Goal: Task Accomplishment & Management: Use online tool/utility

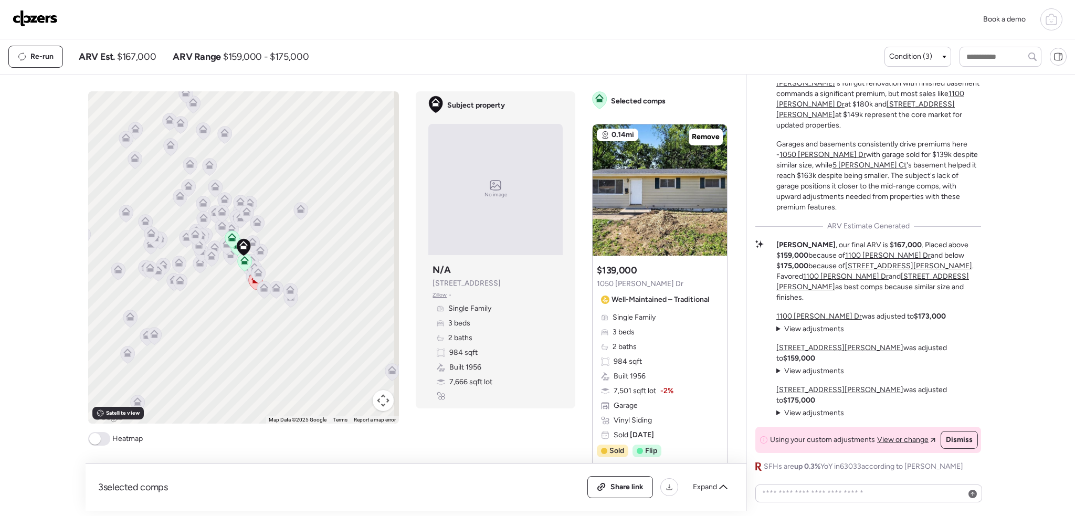
click at [56, 17] on img at bounding box center [35, 18] width 45 height 17
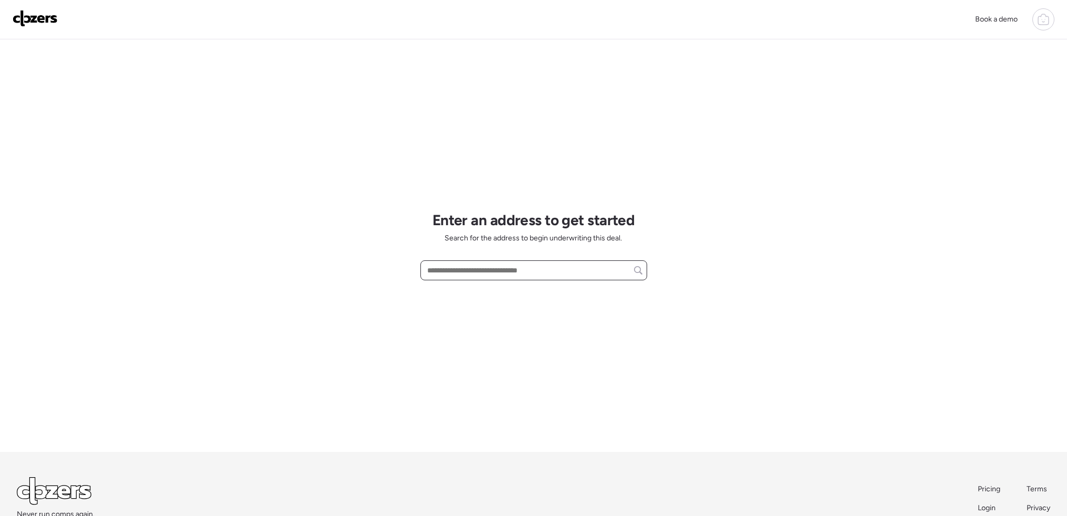
click at [475, 275] on input "text" at bounding box center [533, 270] width 217 height 15
paste input "**********"
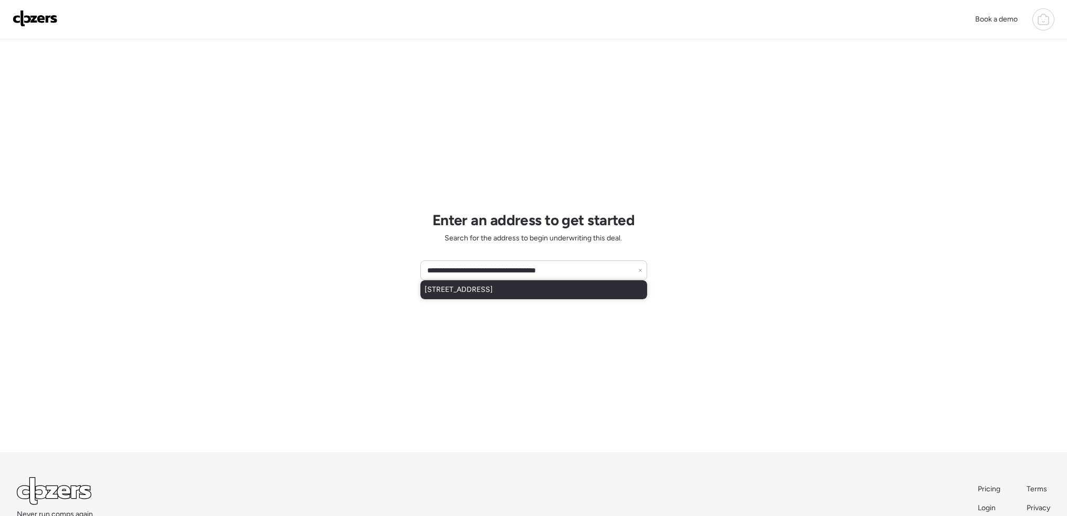
click at [493, 286] on span "1526 Engelholm Ave, Saint Louis, MO, 63133" at bounding box center [458, 289] width 68 height 10
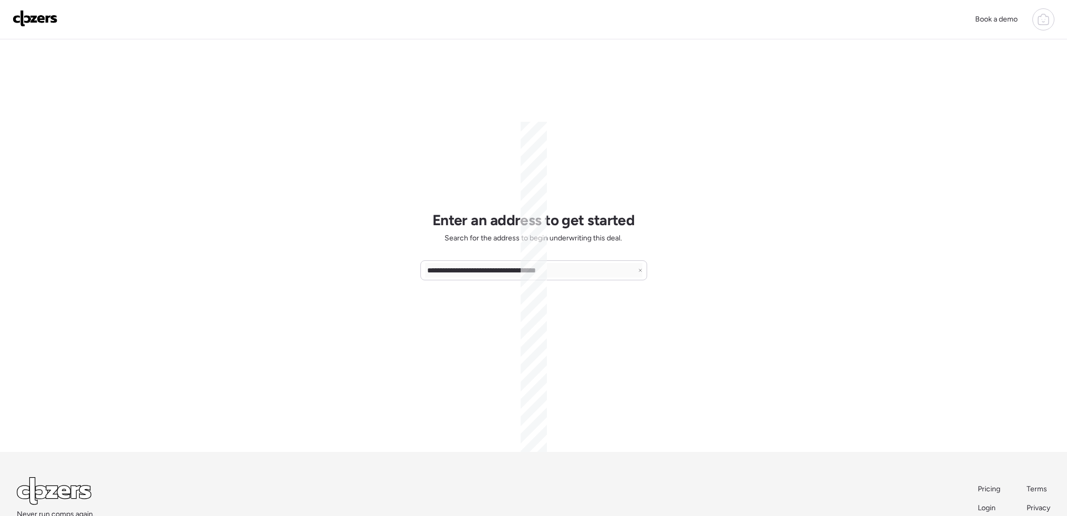
type input "**********"
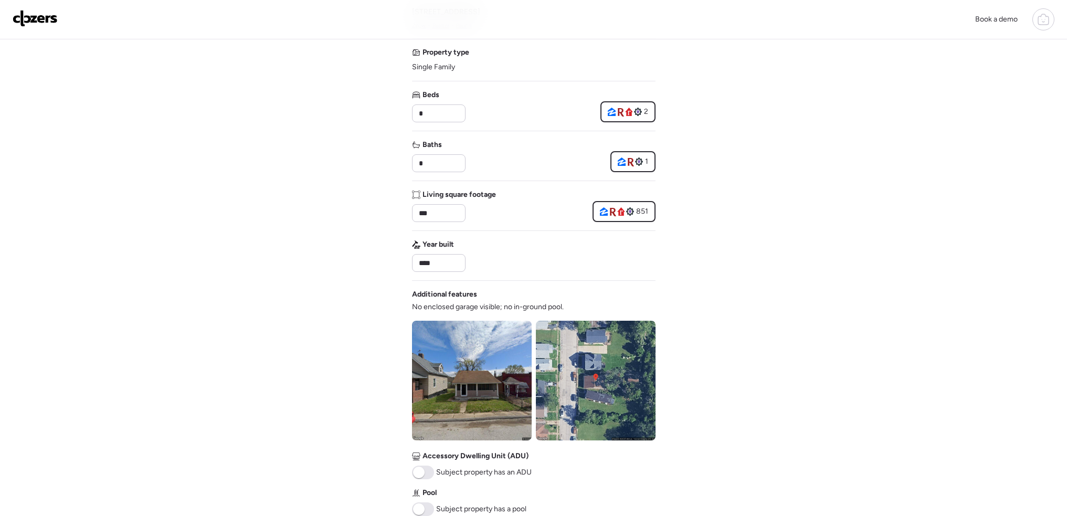
scroll to position [262, 0]
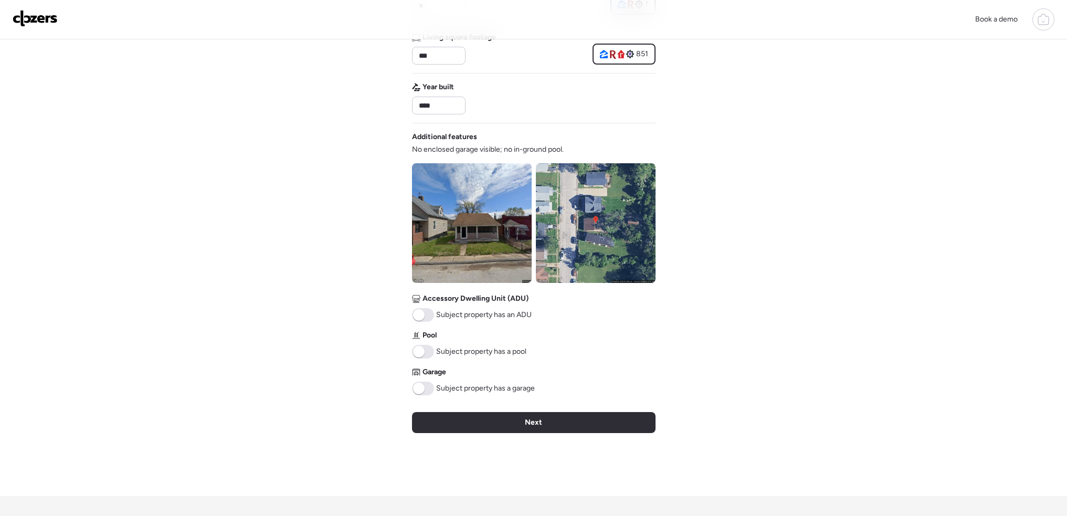
drag, startPoint x: 551, startPoint y: 422, endPoint x: 560, endPoint y: 365, distance: 57.8
click at [552, 420] on div "Next" at bounding box center [533, 422] width 243 height 21
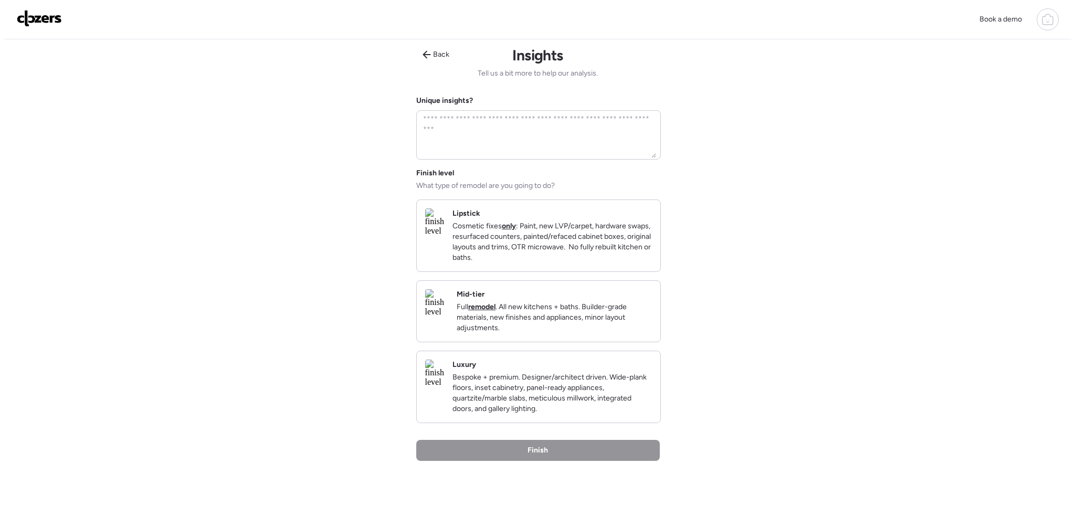
scroll to position [0, 0]
click at [554, 231] on p "Cosmetic fixes only : Paint, new LVP/carpet, hardware swaps, resurfaced counter…" at bounding box center [547, 243] width 199 height 42
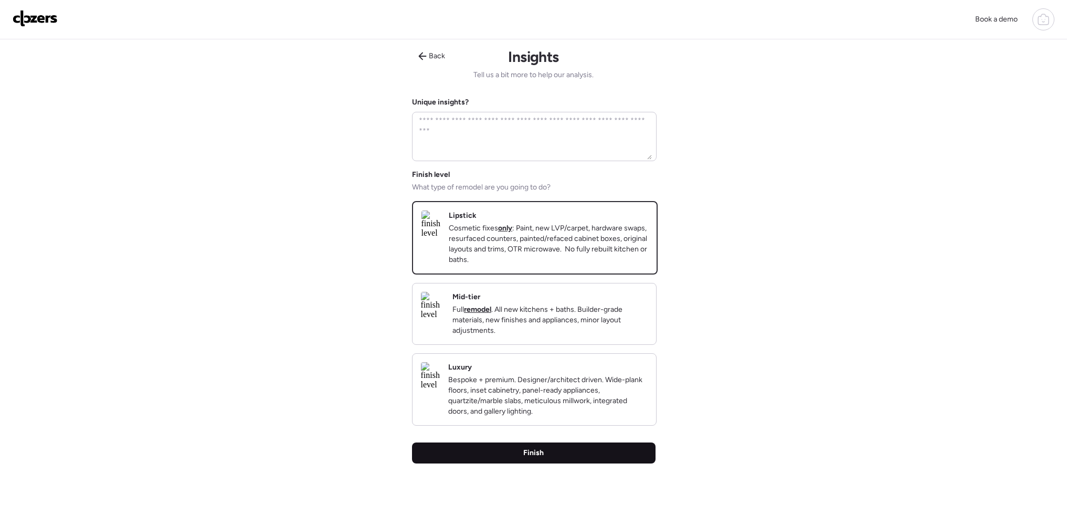
click at [580, 463] on div "Finish" at bounding box center [533, 452] width 243 height 21
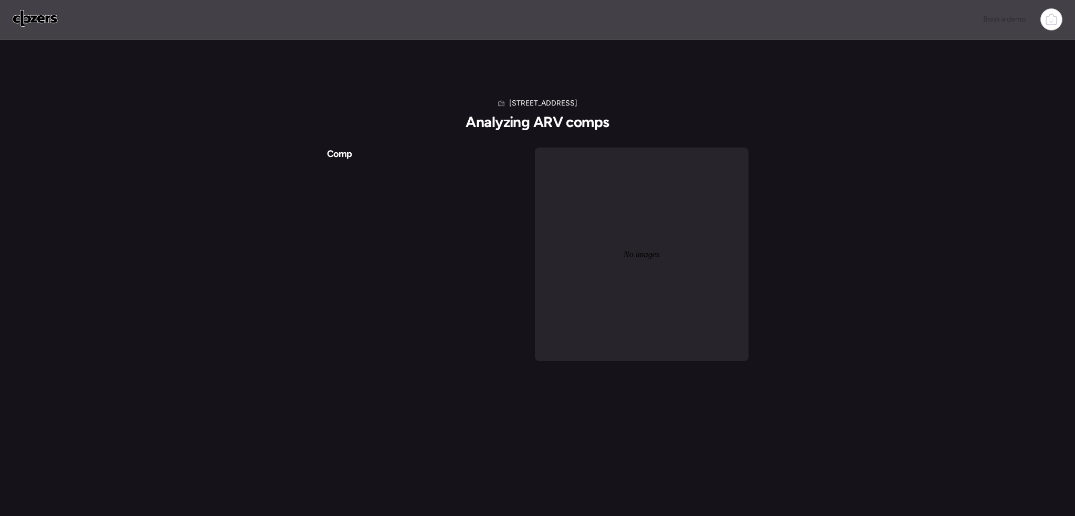
click at [444, 211] on div "Comp No images" at bounding box center [537, 254] width 421 height 214
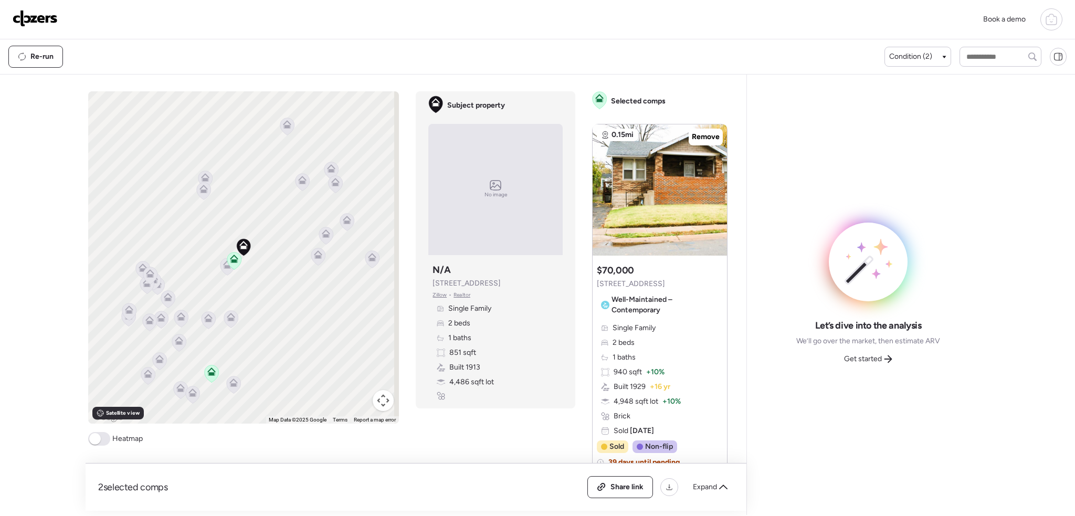
click at [99, 439] on span at bounding box center [95, 439] width 12 height 12
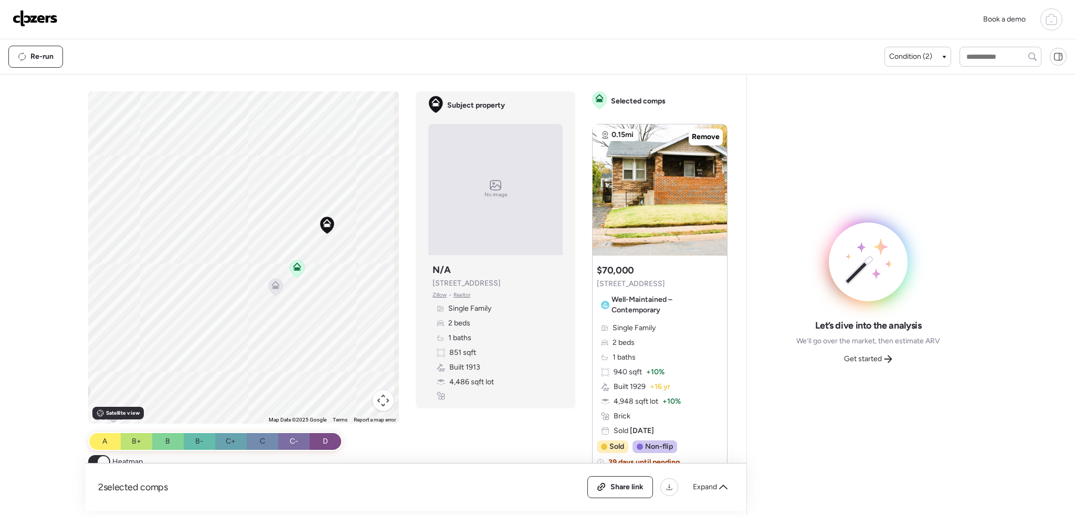
drag, startPoint x: 281, startPoint y: 264, endPoint x: 269, endPoint y: 319, distance: 55.8
click at [269, 319] on div "To activate drag with keyboard, press Alt + Enter. Once in keyboard drag state,…" at bounding box center [243, 257] width 311 height 332
click at [272, 286] on icon at bounding box center [275, 282] width 14 height 17
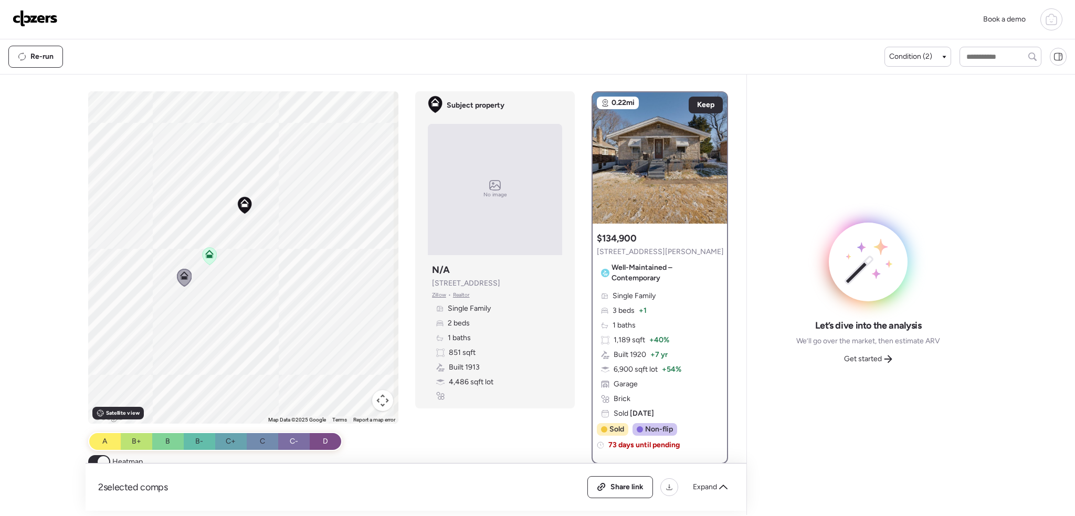
drag, startPoint x: 344, startPoint y: 342, endPoint x: 241, endPoint y: 336, distance: 103.0
click at [241, 336] on div "To activate drag with keyboard, press Alt + Enter. Once in keyboard drag state,…" at bounding box center [243, 257] width 311 height 332
click at [196, 258] on icon at bounding box center [199, 257] width 7 height 3
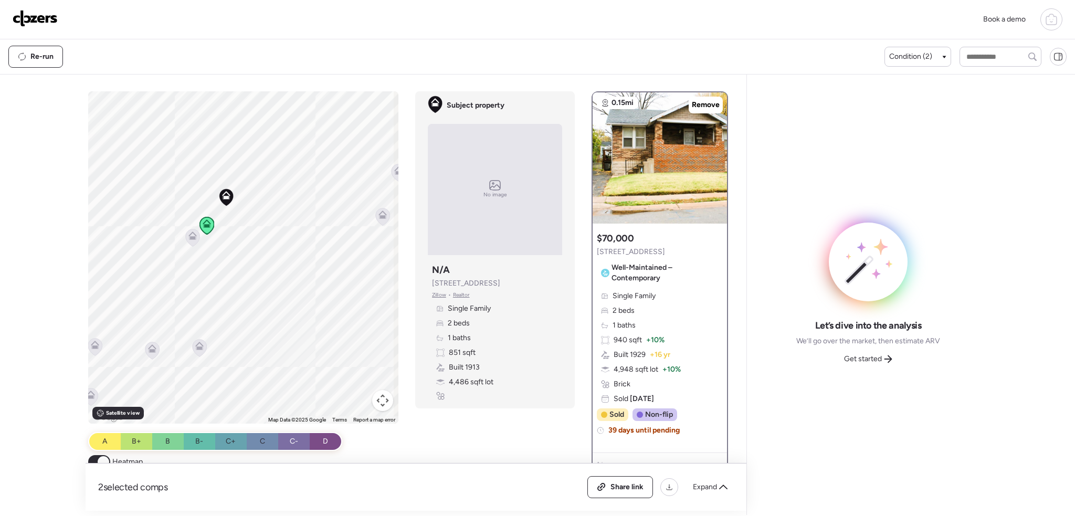
drag, startPoint x: 217, startPoint y: 331, endPoint x: 222, endPoint y: 319, distance: 13.2
click at [221, 279] on div "To activate drag with keyboard, press Alt + Enter. Once in keyboard drag state,…" at bounding box center [243, 257] width 311 height 332
click at [197, 340] on icon at bounding box center [200, 342] width 8 height 8
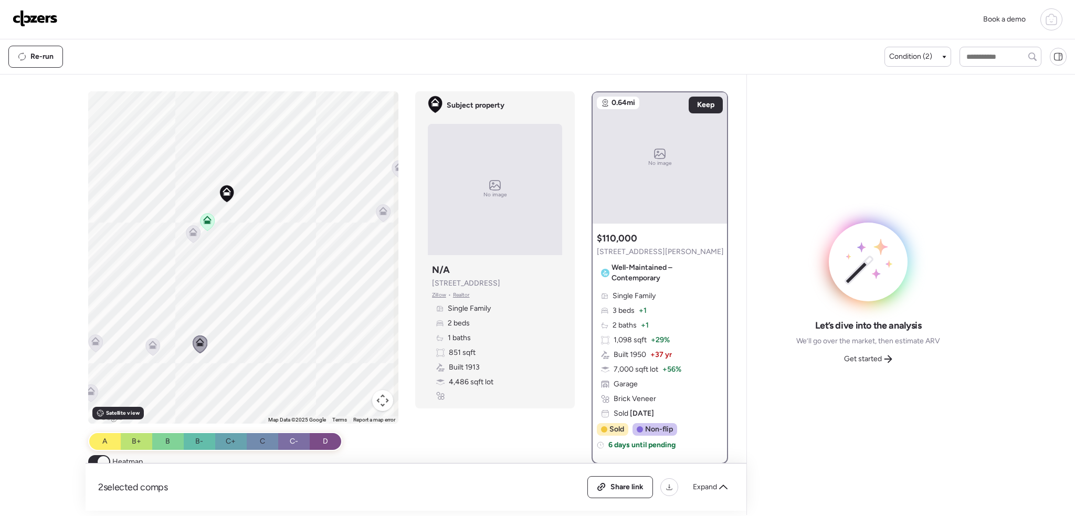
click at [152, 348] on icon at bounding box center [153, 346] width 7 height 3
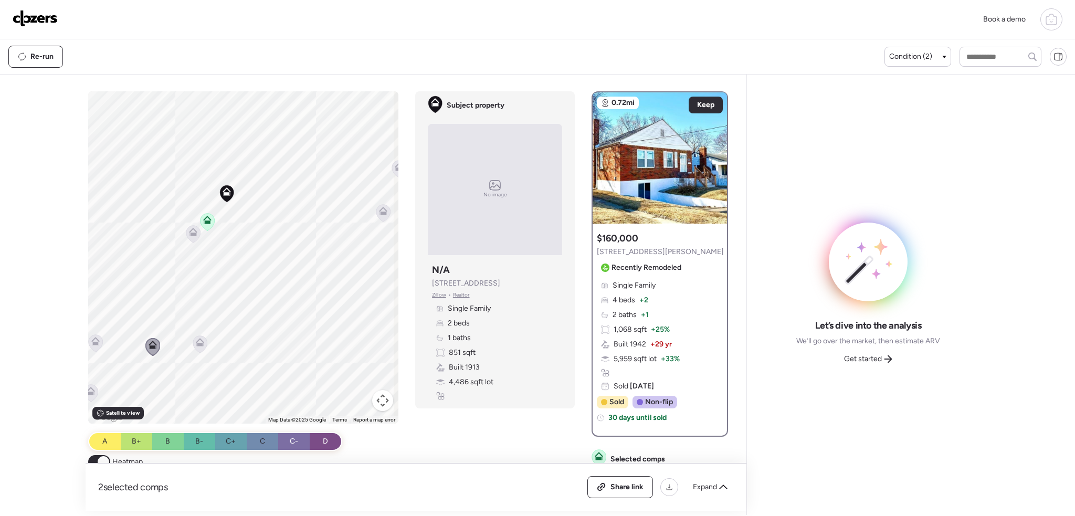
click at [183, 238] on div "To activate drag with keyboard, press Alt + Enter. Once in keyboard drag state,…" at bounding box center [243, 257] width 311 height 332
click at [190, 235] on icon at bounding box center [193, 233] width 7 height 3
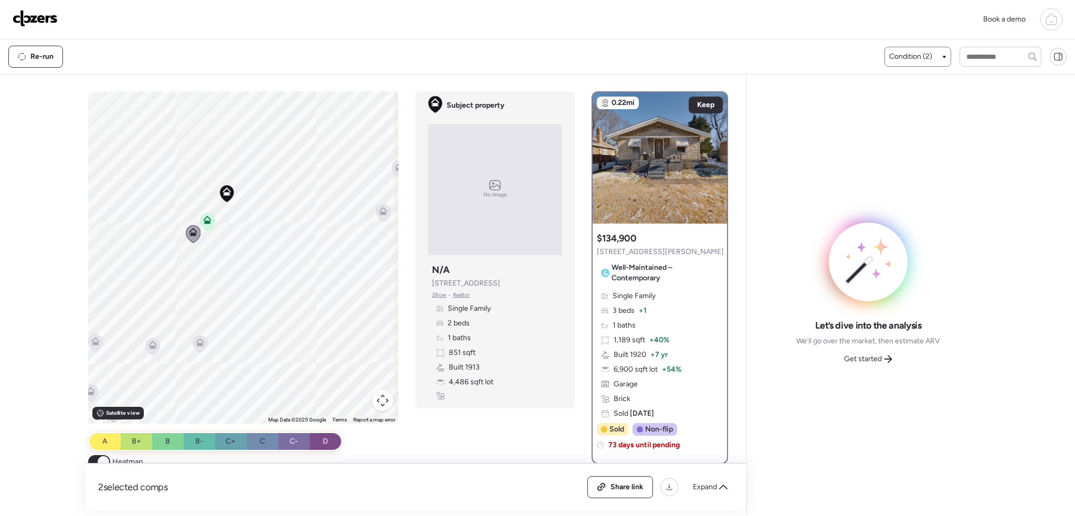
click at [933, 61] on div "Condition (2)" at bounding box center [917, 56] width 57 height 10
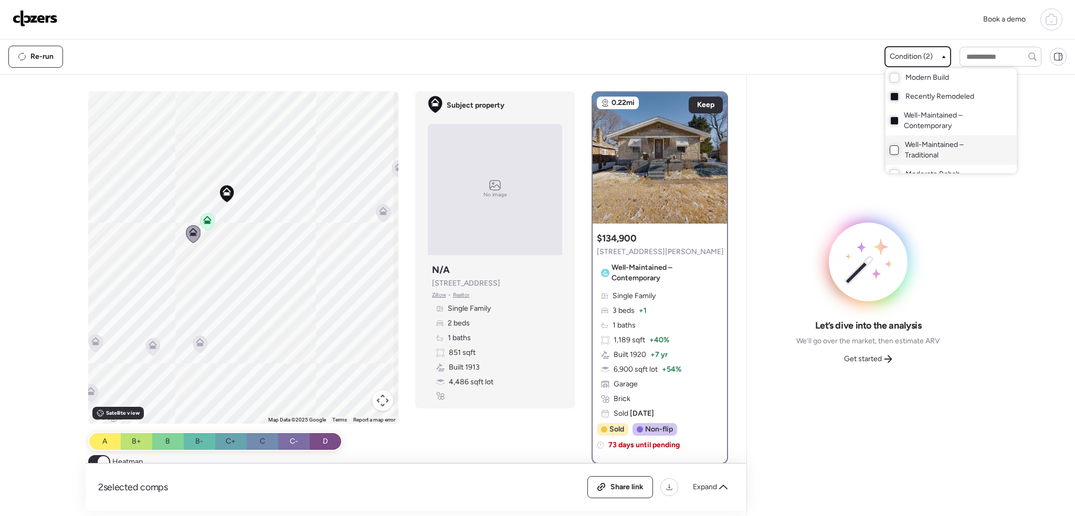
click at [889, 150] on div at bounding box center [893, 149] width 9 height 9
click at [216, 259] on div at bounding box center [537, 229] width 1075 height 516
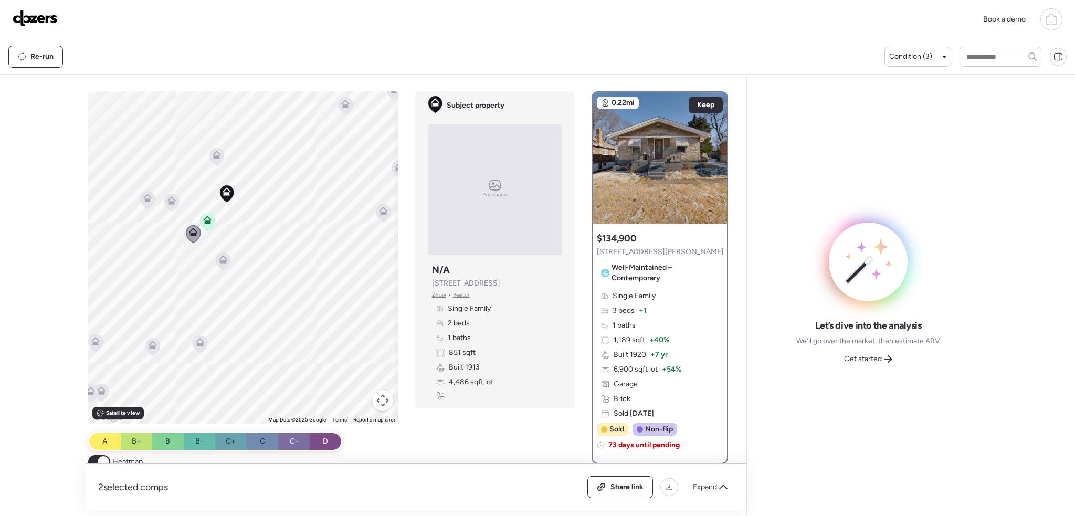
click at [219, 261] on icon at bounding box center [223, 259] width 8 height 8
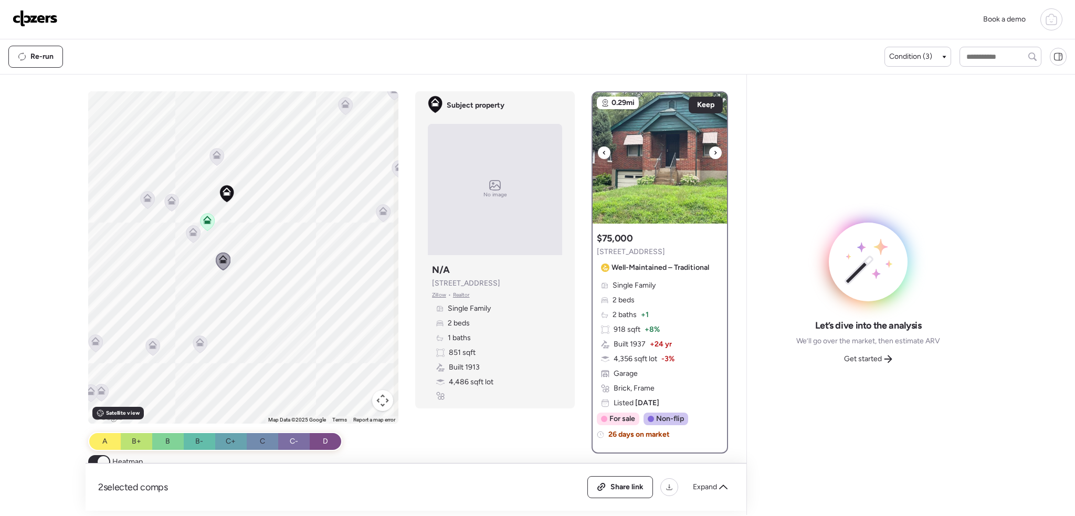
click at [709, 154] on div at bounding box center [715, 152] width 13 height 13
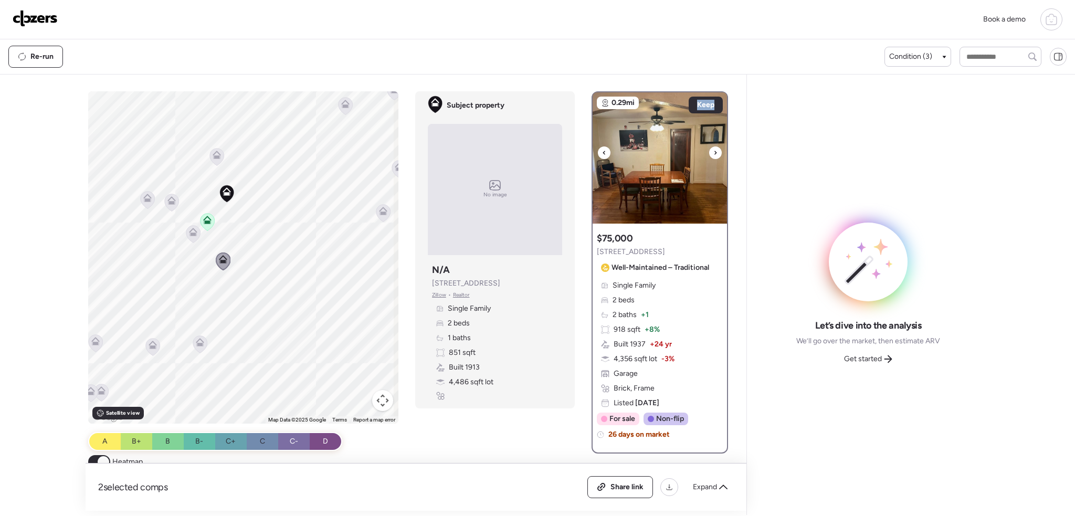
click at [709, 154] on div at bounding box center [715, 152] width 13 height 13
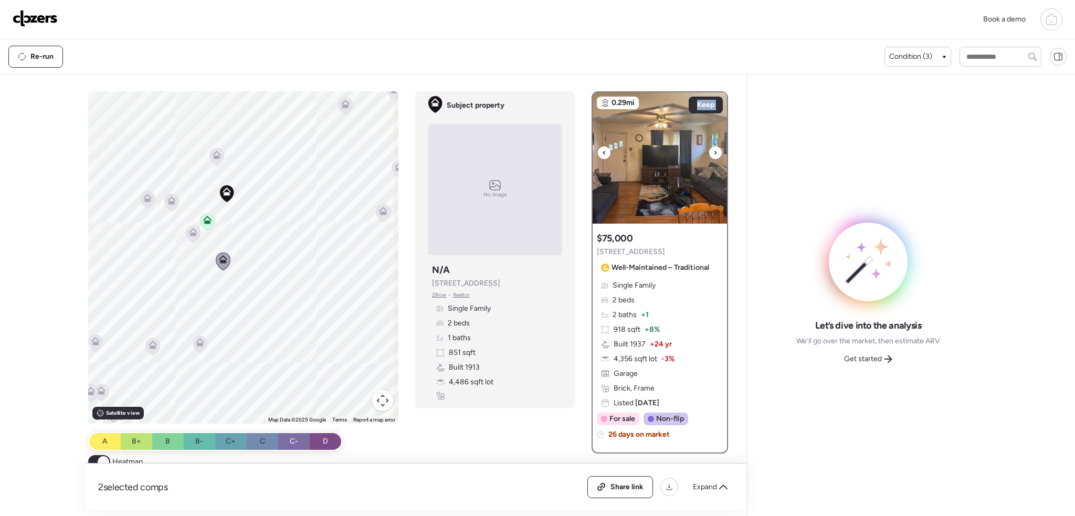
click at [709, 154] on div at bounding box center [715, 152] width 13 height 13
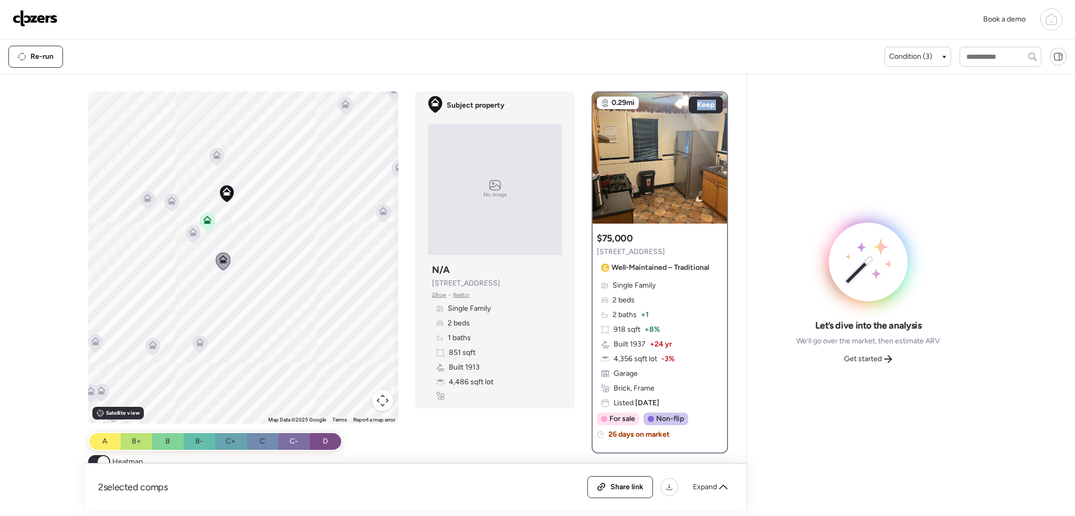
click at [168, 199] on icon at bounding box center [172, 198] width 8 height 5
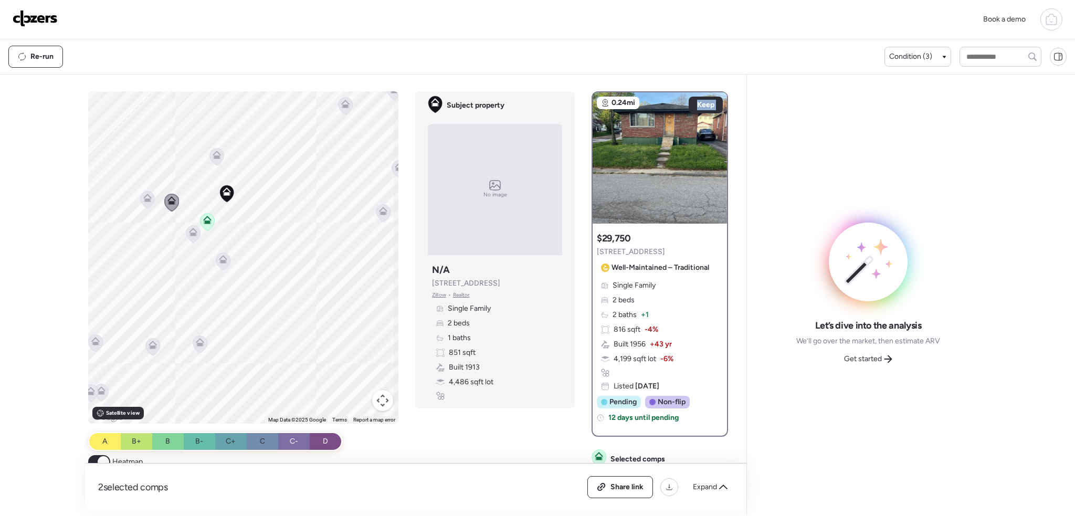
click at [145, 200] on icon at bounding box center [147, 199] width 7 height 3
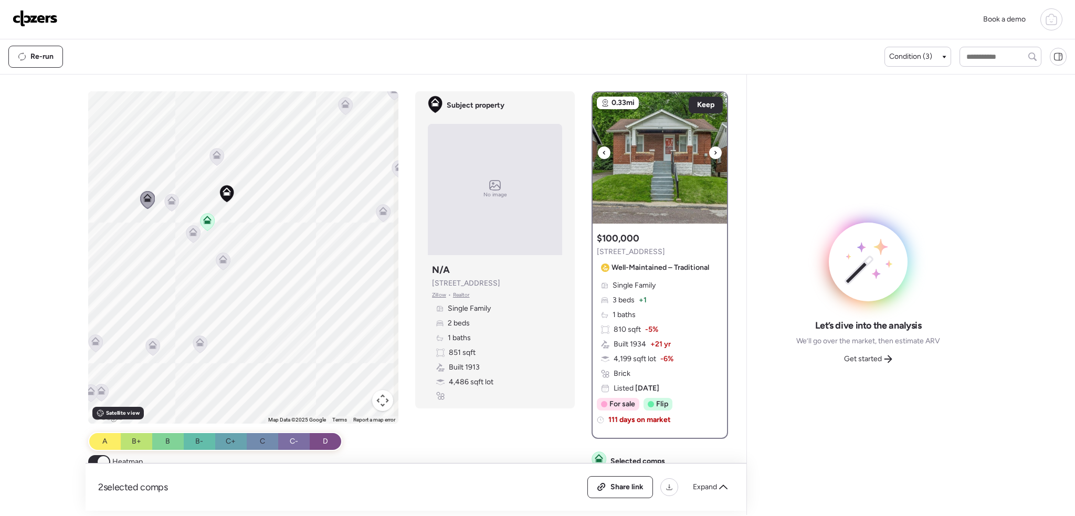
click at [713, 150] on icon at bounding box center [715, 152] width 4 height 13
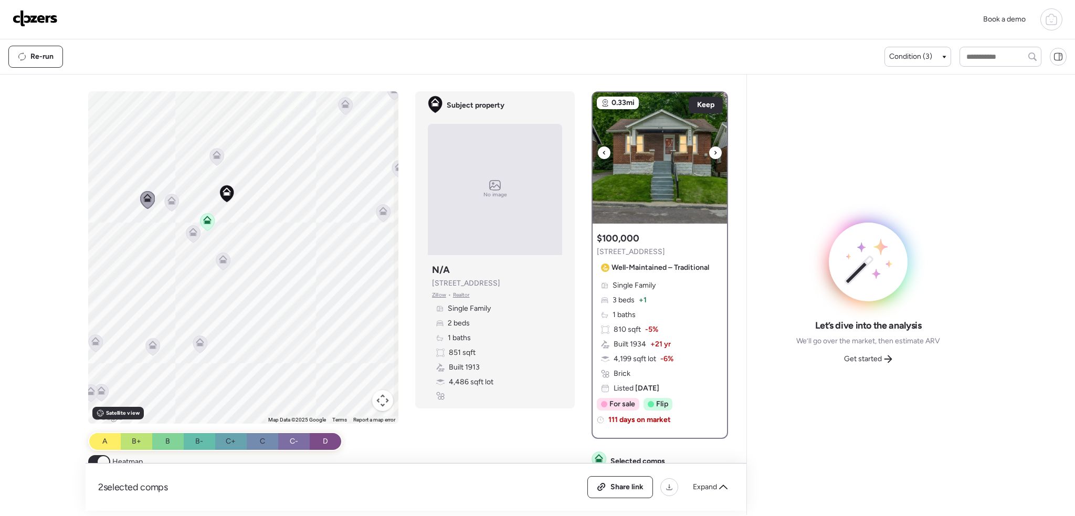
click at [713, 150] on icon at bounding box center [715, 152] width 4 height 13
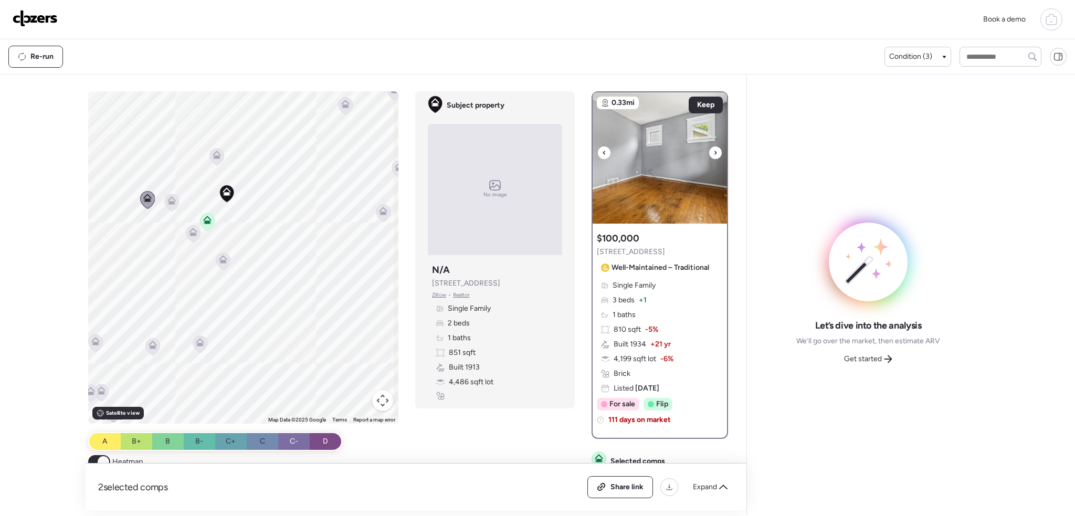
click at [715, 151] on div at bounding box center [715, 152] width 13 height 13
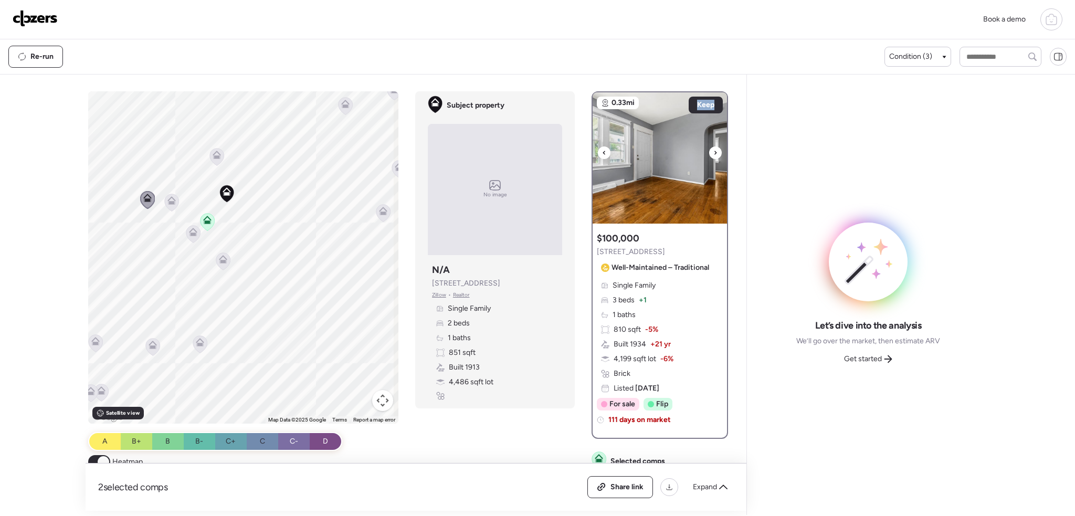
click at [715, 151] on div at bounding box center [715, 152] width 13 height 13
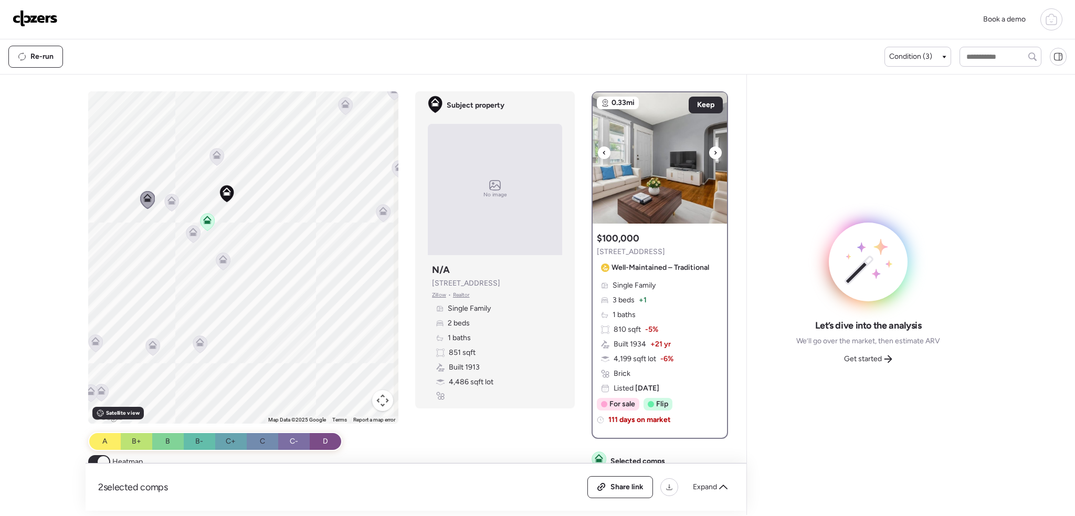
click at [716, 151] on div at bounding box center [715, 152] width 13 height 13
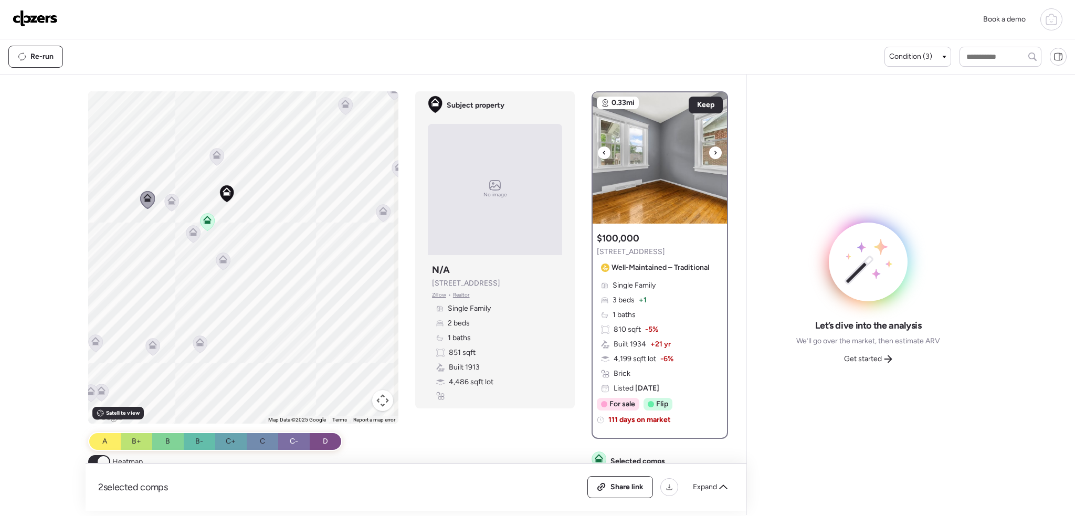
click at [716, 151] on div at bounding box center [715, 152] width 13 height 13
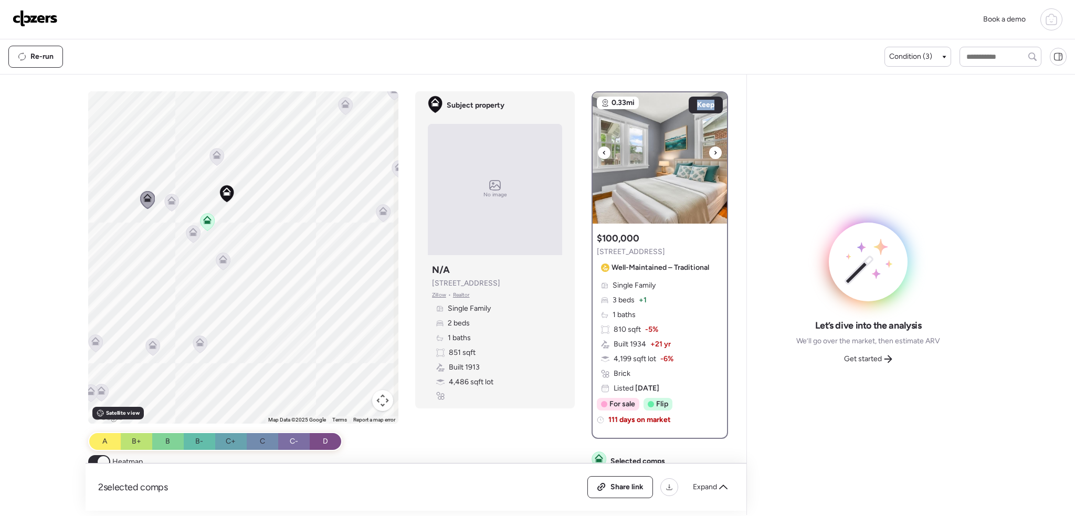
click at [716, 151] on div at bounding box center [715, 152] width 13 height 13
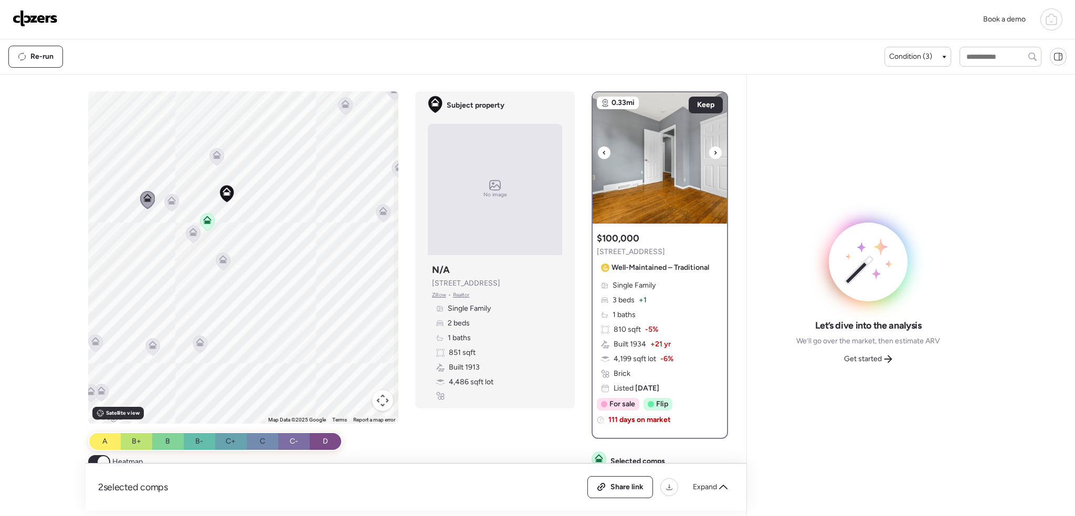
click at [716, 151] on div at bounding box center [715, 152] width 13 height 13
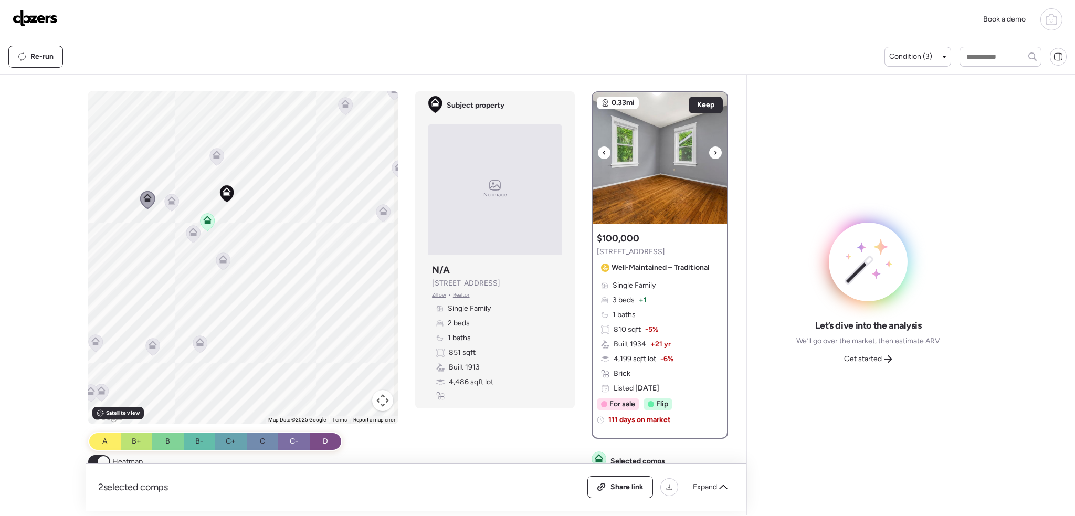
click at [716, 151] on div at bounding box center [715, 152] width 13 height 13
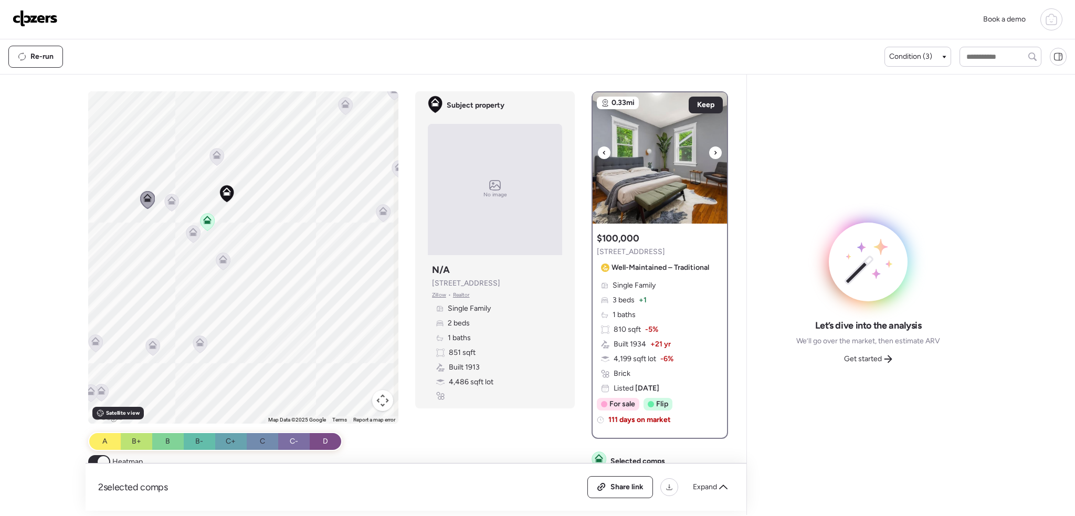
click at [716, 151] on div at bounding box center [715, 152] width 13 height 13
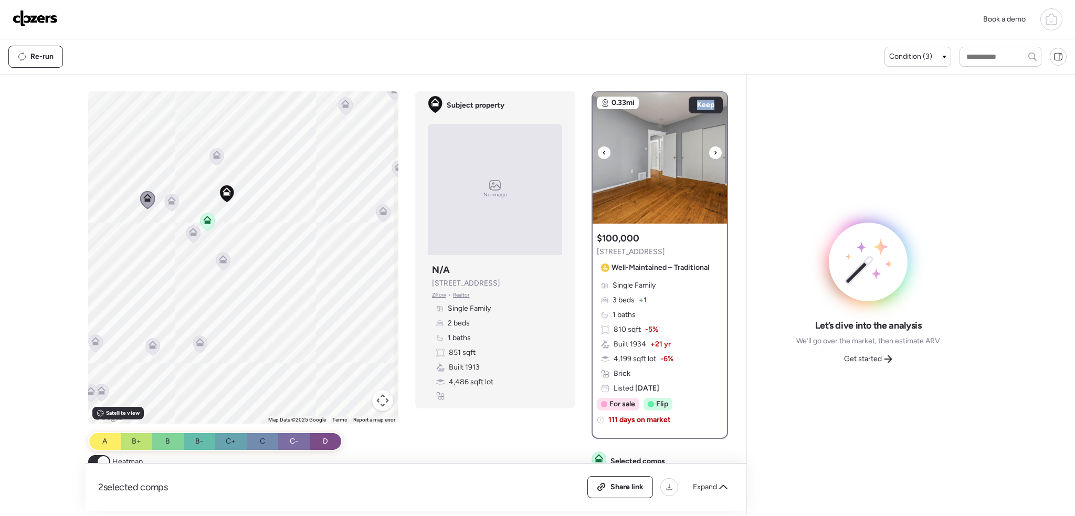
click at [716, 151] on div at bounding box center [715, 152] width 13 height 13
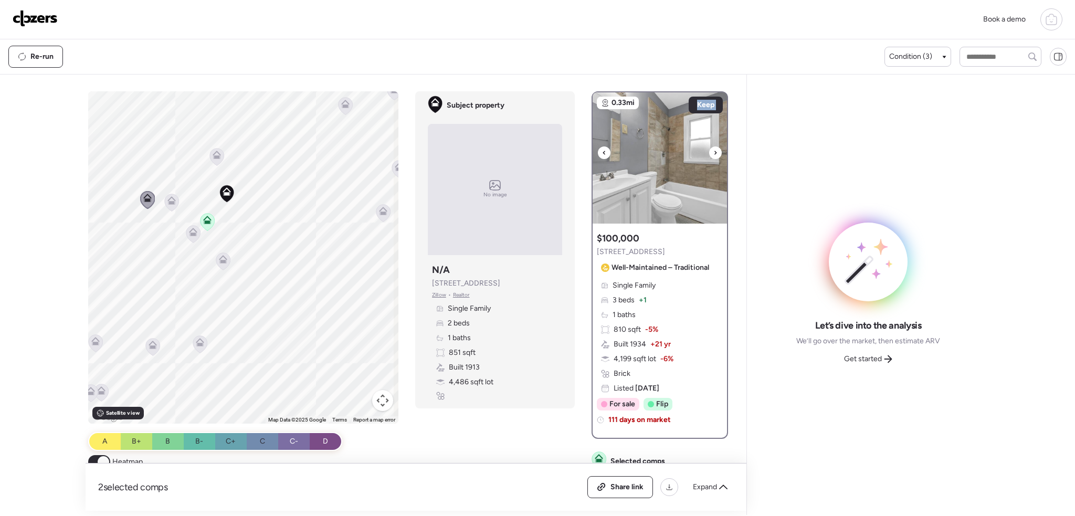
click at [716, 151] on div at bounding box center [715, 152] width 13 height 13
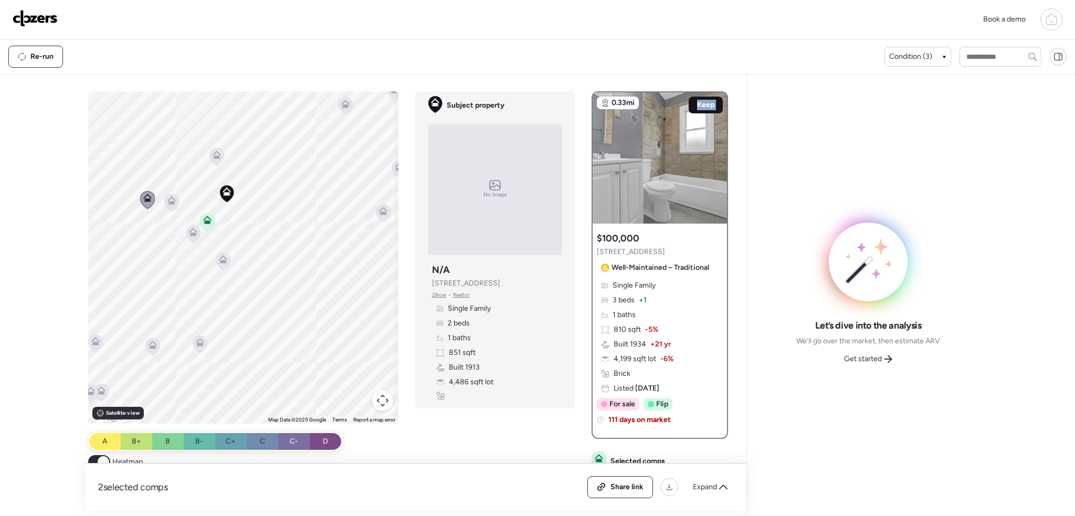
click at [708, 106] on span "Keep" at bounding box center [705, 105] width 17 height 10
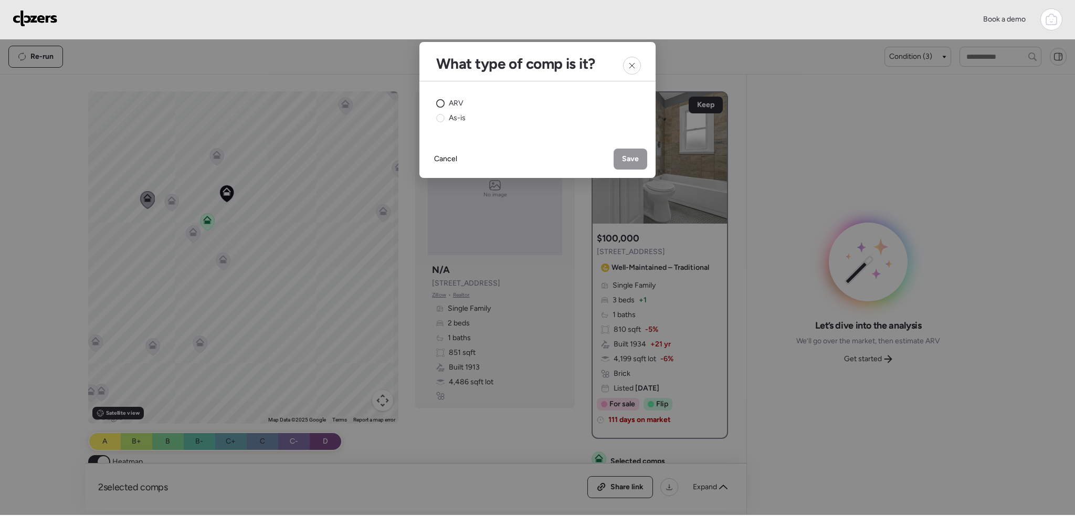
click at [445, 99] on div "ARV" at bounding box center [449, 103] width 27 height 10
click at [620, 148] on div "Save" at bounding box center [630, 158] width 34 height 21
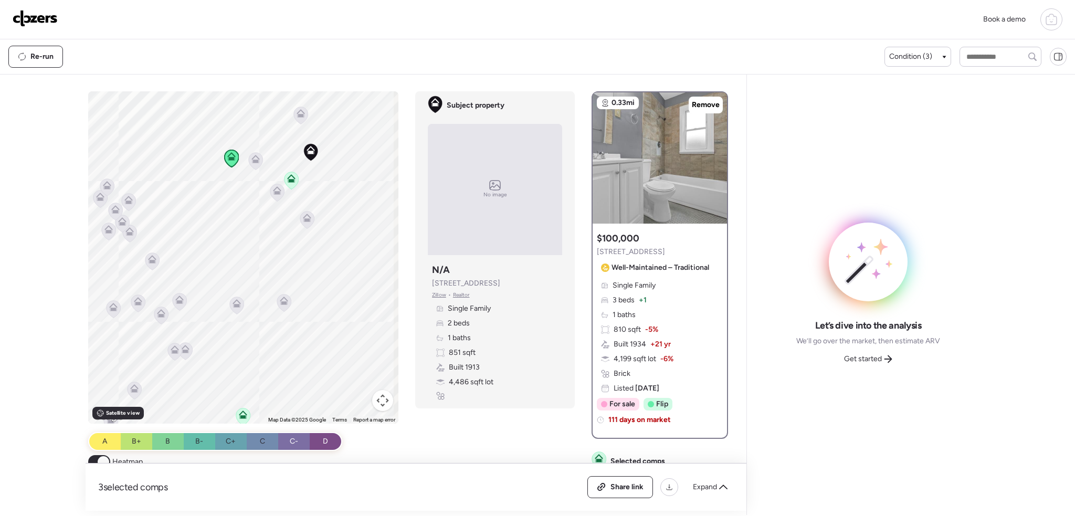
drag, startPoint x: 226, startPoint y: 271, endPoint x: 314, endPoint y: 226, distance: 98.3
click at [314, 226] on div "To navigate, press the arrow keys. To activate drag with keyboard, press Alt + …" at bounding box center [243, 257] width 311 height 332
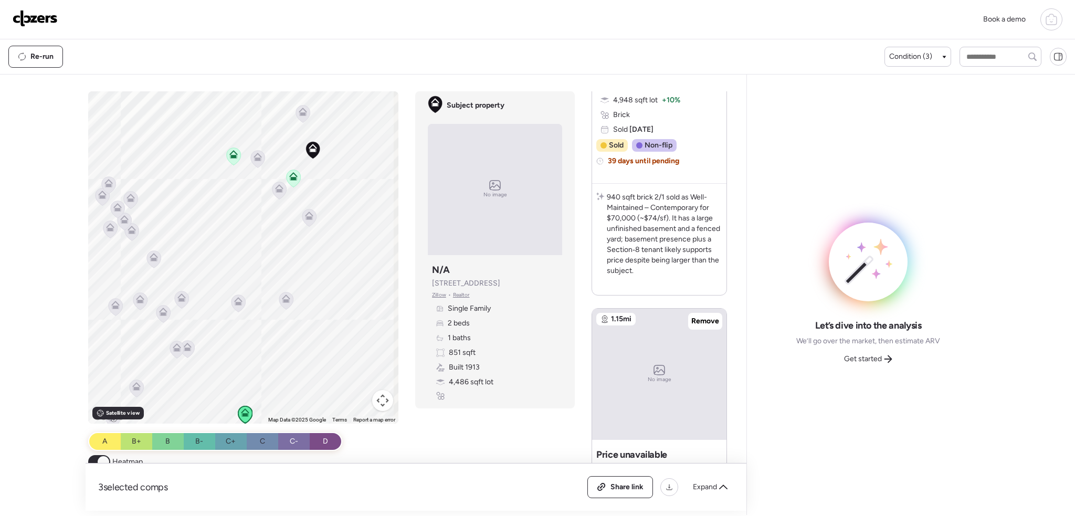
scroll to position [735, 0]
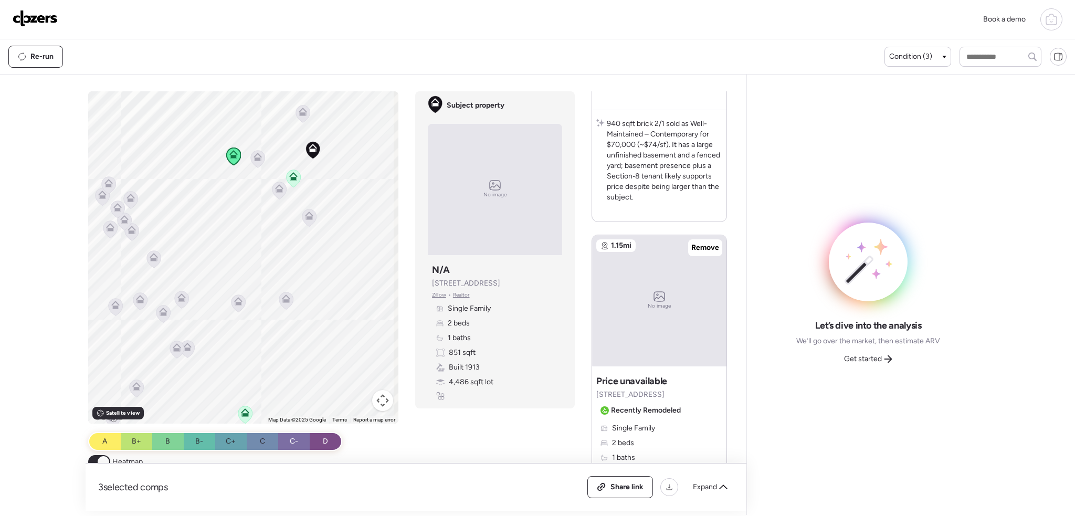
click at [19, 18] on img at bounding box center [35, 18] width 45 height 17
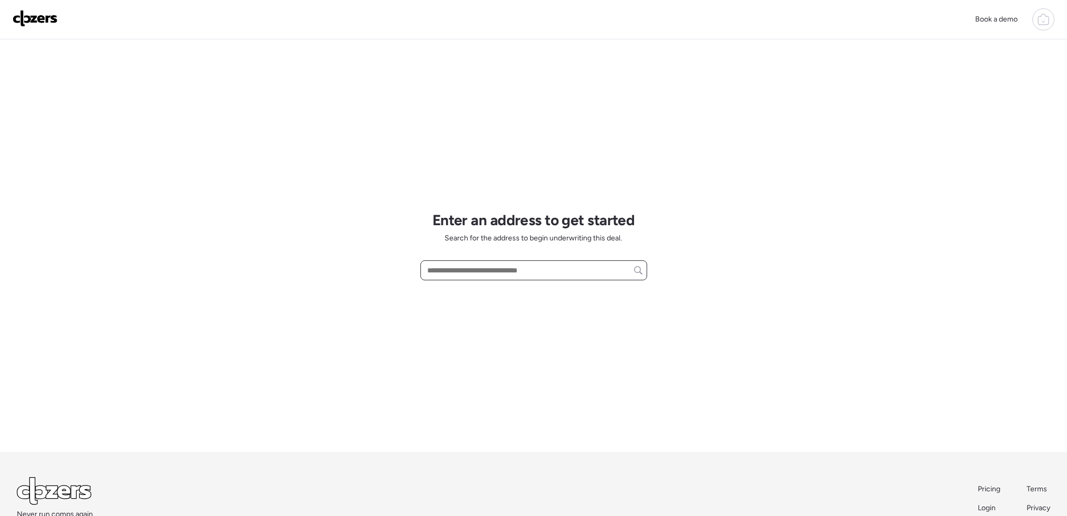
click at [475, 270] on input "text" at bounding box center [533, 270] width 217 height 15
paste input "**********"
click at [474, 284] on div "[STREET_ADDRESS][PERSON_NAME]" at bounding box center [533, 289] width 227 height 19
type input "**********"
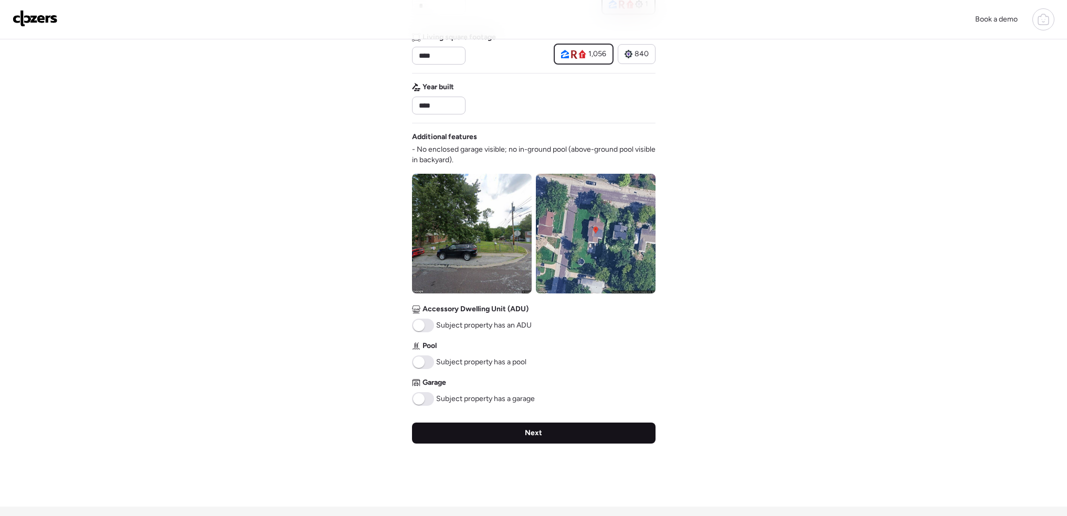
click at [545, 431] on div "Next" at bounding box center [533, 432] width 243 height 21
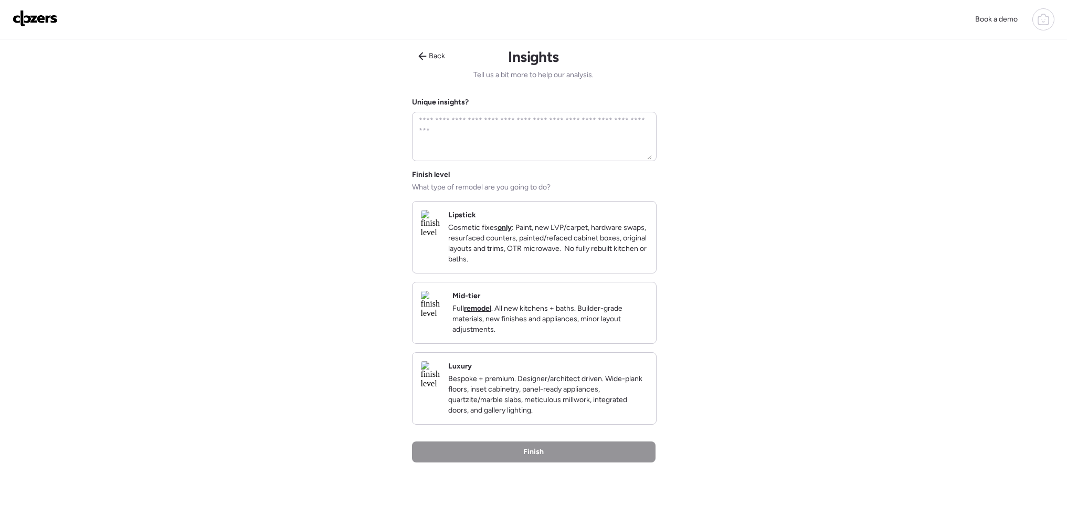
click at [539, 260] on p "Cosmetic fixes only : Paint, new LVP/carpet, hardware swaps, resurfaced counter…" at bounding box center [547, 243] width 199 height 42
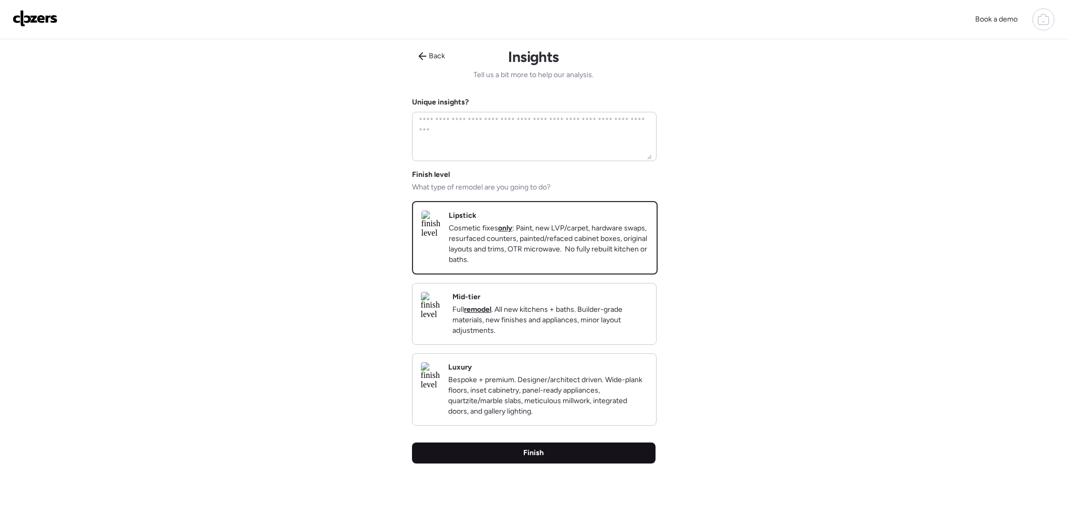
click at [586, 463] on div "Finish" at bounding box center [533, 452] width 243 height 21
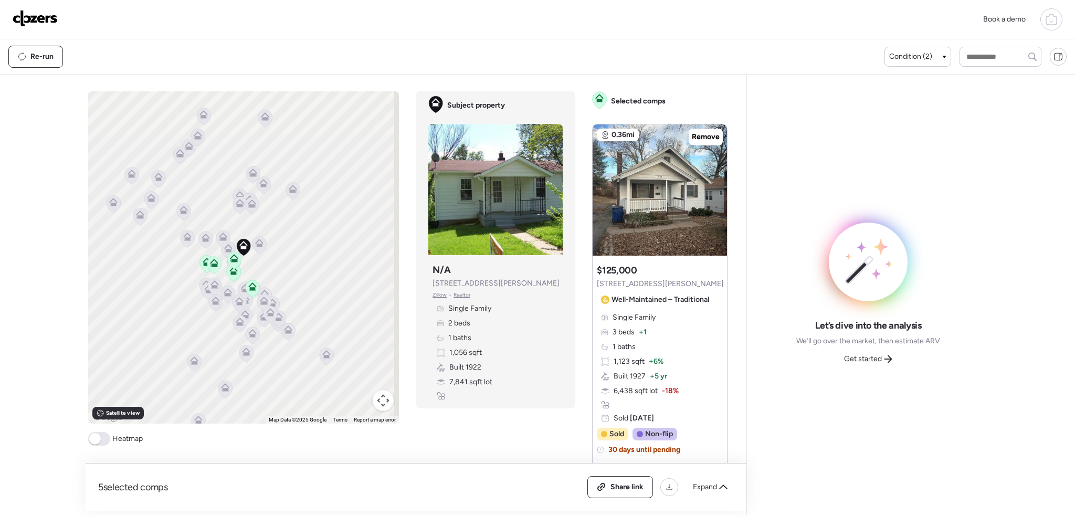
click at [104, 436] on span at bounding box center [99, 439] width 22 height 14
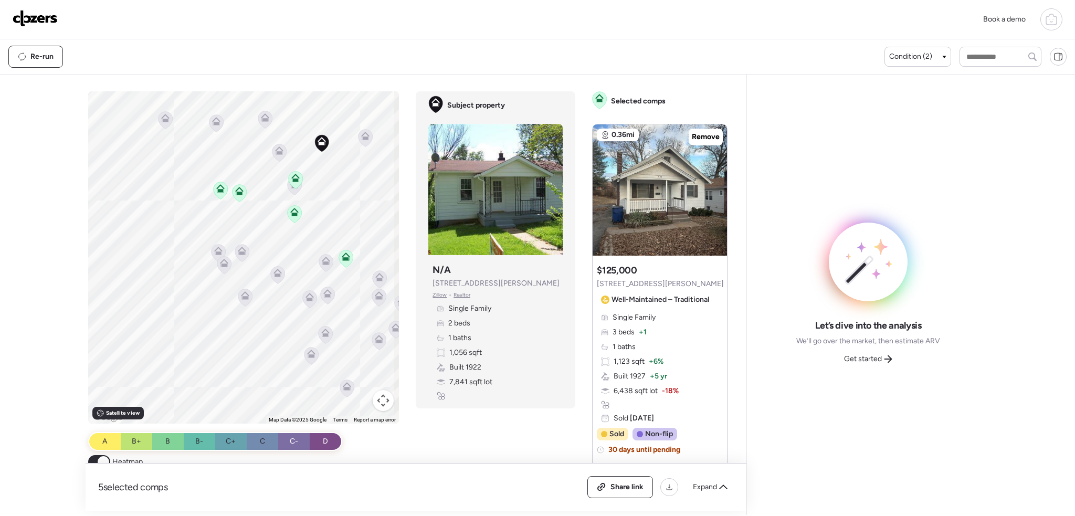
drag, startPoint x: 321, startPoint y: 190, endPoint x: 296, endPoint y: 286, distance: 99.8
click at [297, 286] on div "To activate drag with keyboard, press Alt + Enter. Once in keyboard drag state,…" at bounding box center [243, 257] width 311 height 332
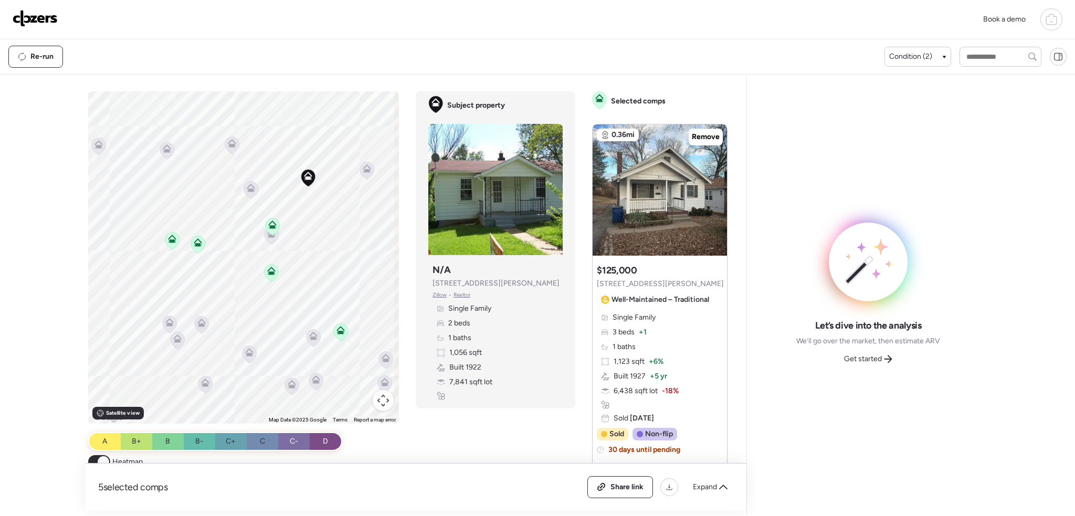
click at [337, 331] on icon at bounding box center [340, 332] width 7 height 3
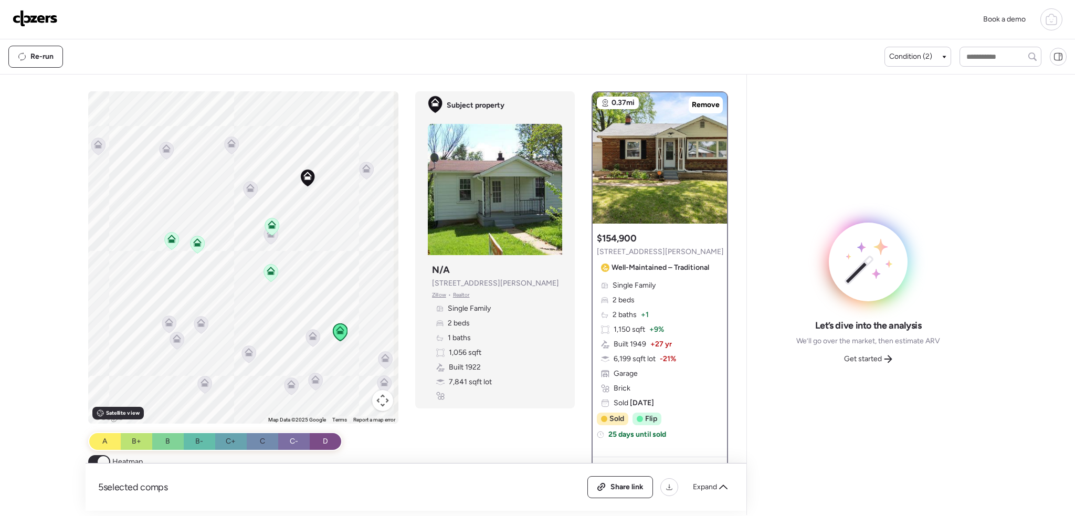
click at [267, 268] on icon at bounding box center [271, 271] width 8 height 8
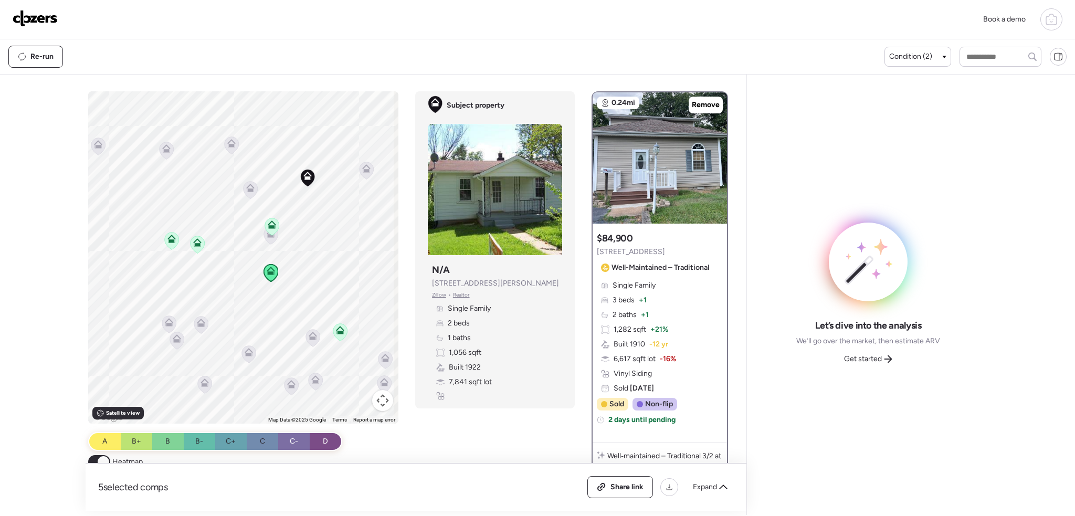
click at [195, 244] on icon at bounding box center [197, 244] width 7 height 3
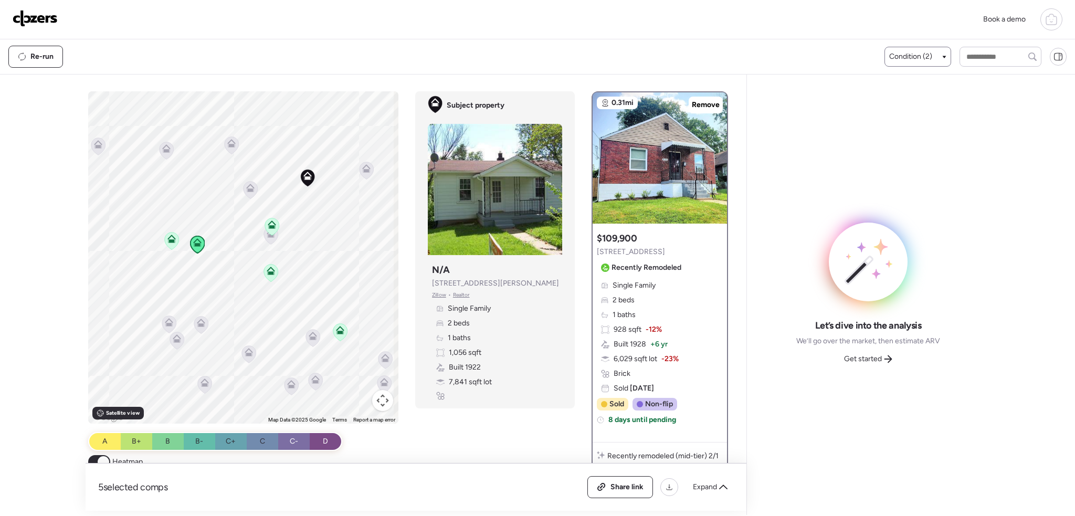
click at [904, 61] on span "Condition (2)" at bounding box center [910, 56] width 43 height 10
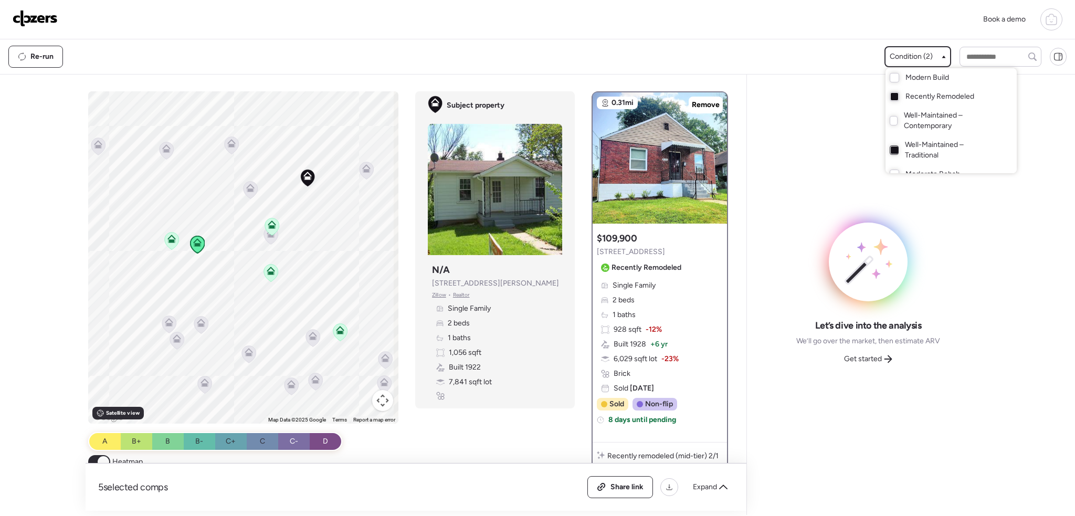
click at [890, 152] on div at bounding box center [893, 149] width 7 height 7
click at [268, 243] on div at bounding box center [537, 229] width 1075 height 516
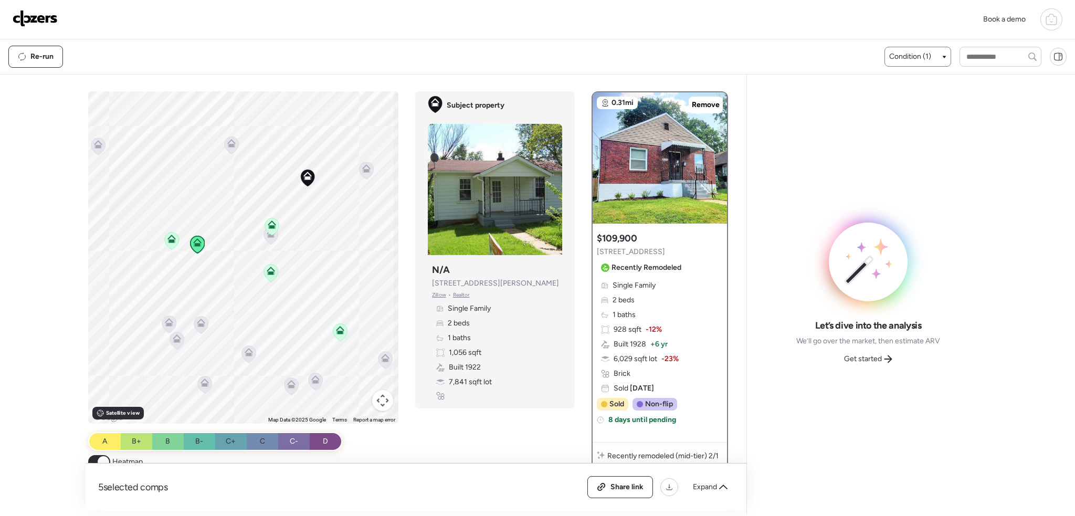
click at [268, 241] on icon at bounding box center [271, 235] width 14 height 17
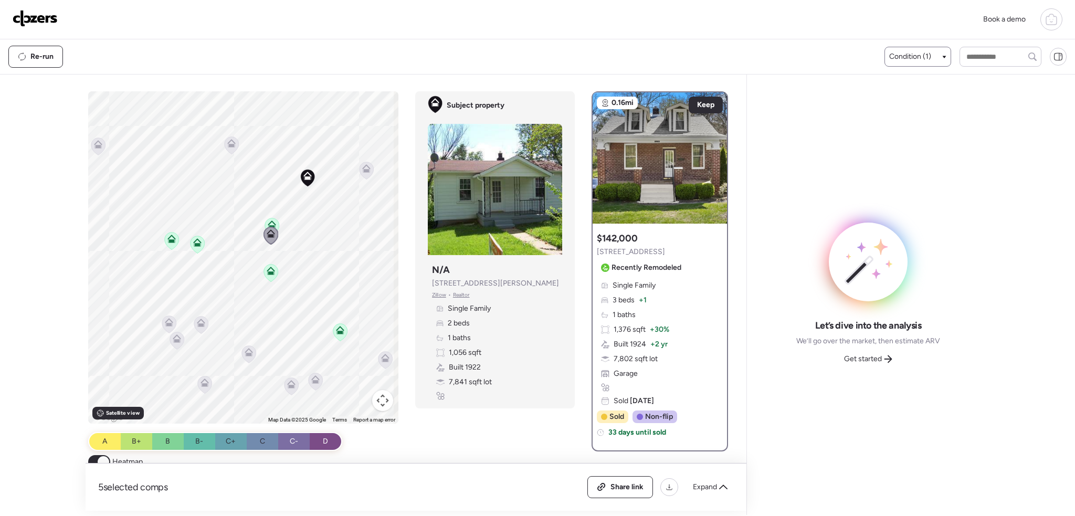
click at [268, 274] on icon at bounding box center [271, 272] width 7 height 3
drag, startPoint x: 268, startPoint y: 280, endPoint x: 270, endPoint y: 273, distance: 6.6
click at [268, 279] on icon at bounding box center [270, 274] width 14 height 17
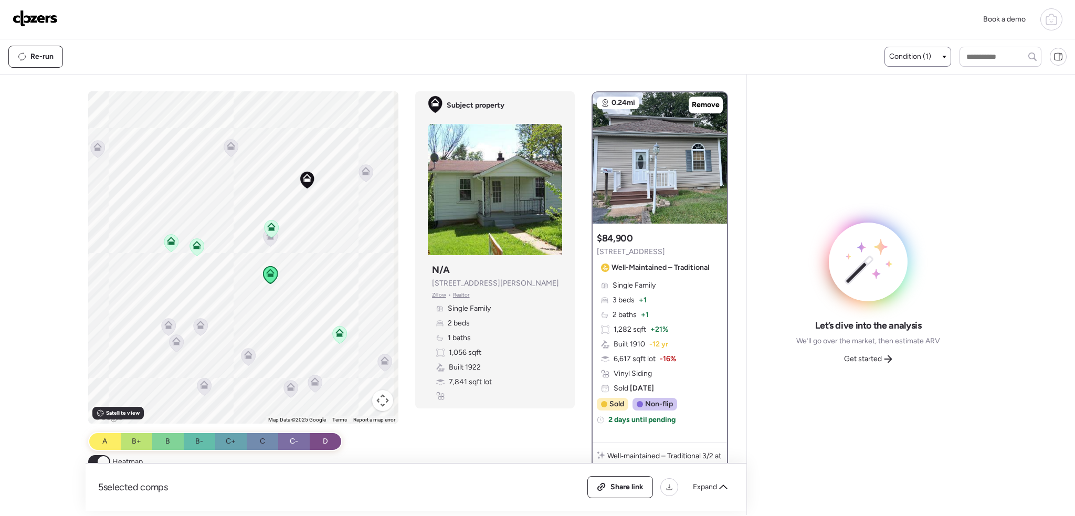
click at [267, 238] on div at bounding box center [271, 229] width 15 height 19
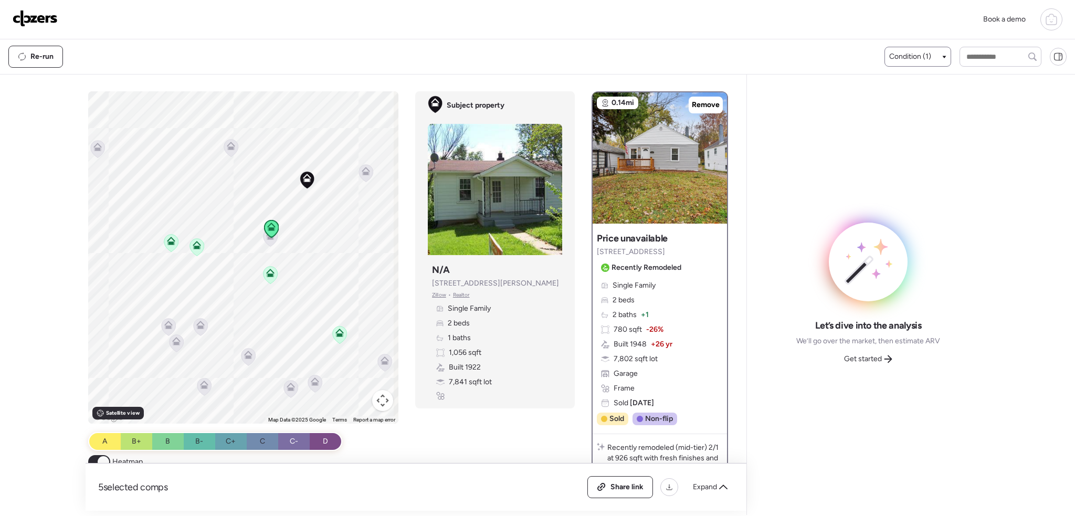
click at [269, 243] on icon at bounding box center [270, 237] width 14 height 17
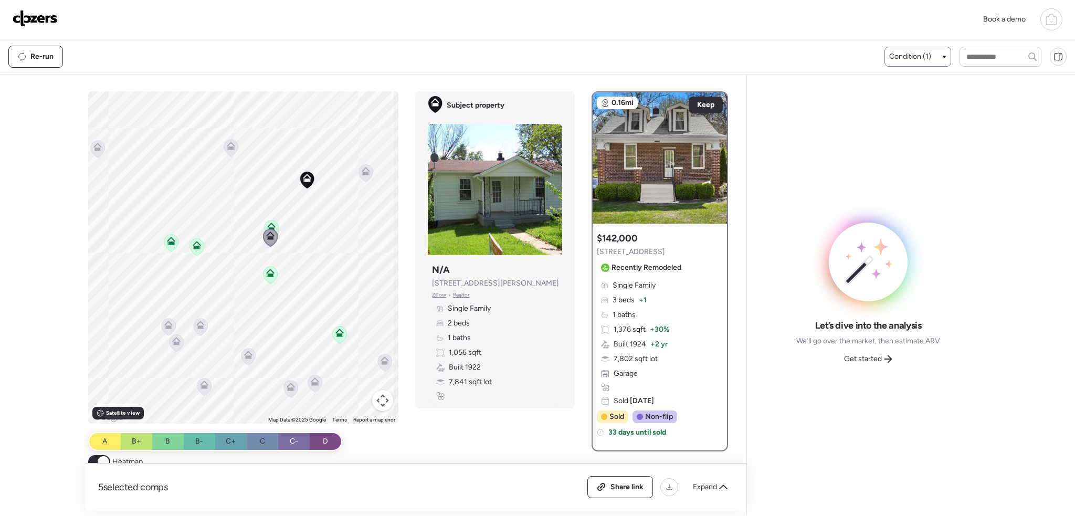
click at [267, 272] on icon at bounding box center [270, 273] width 8 height 8
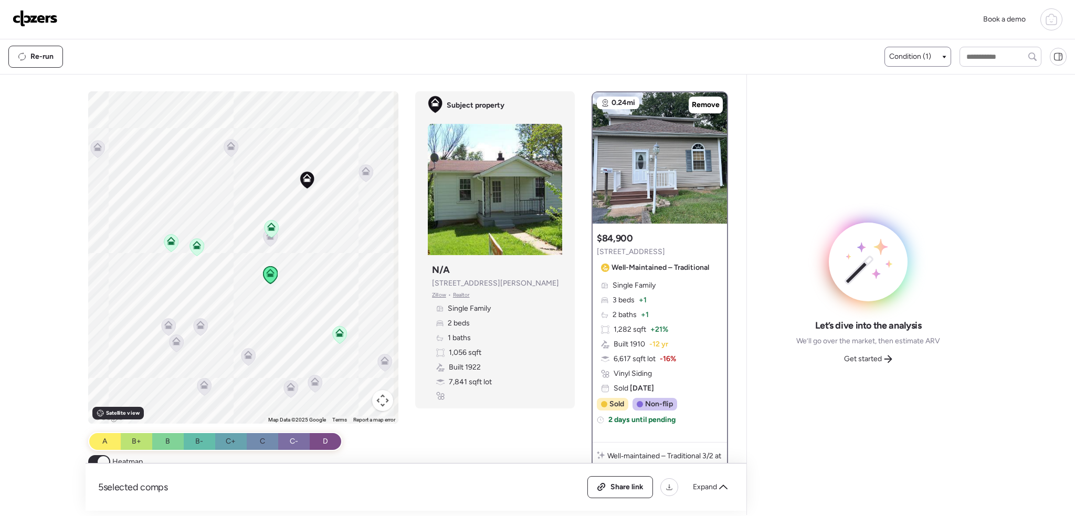
click at [698, 103] on span "Remove" at bounding box center [706, 105] width 28 height 10
click at [268, 238] on div at bounding box center [271, 229] width 15 height 19
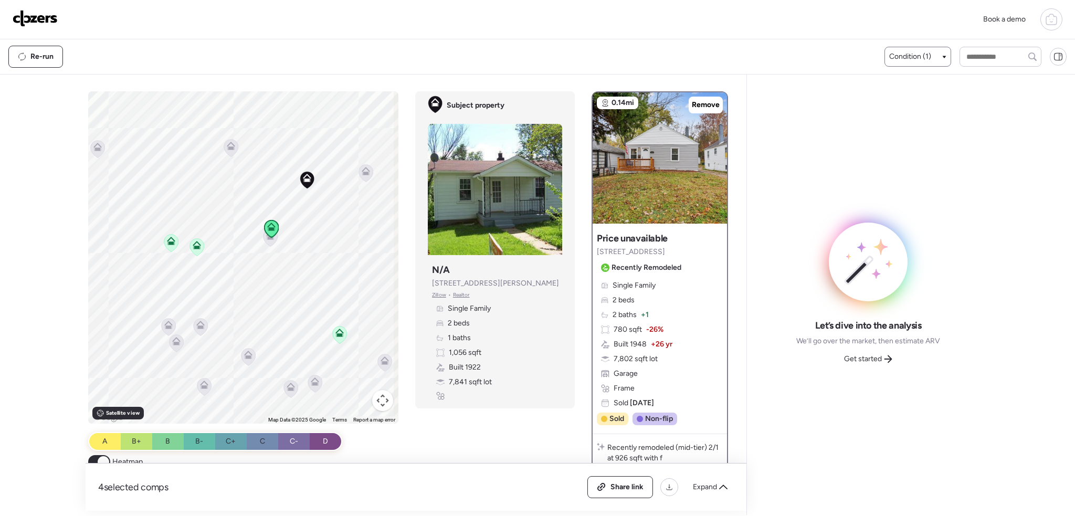
click at [268, 243] on icon at bounding box center [270, 237] width 14 height 17
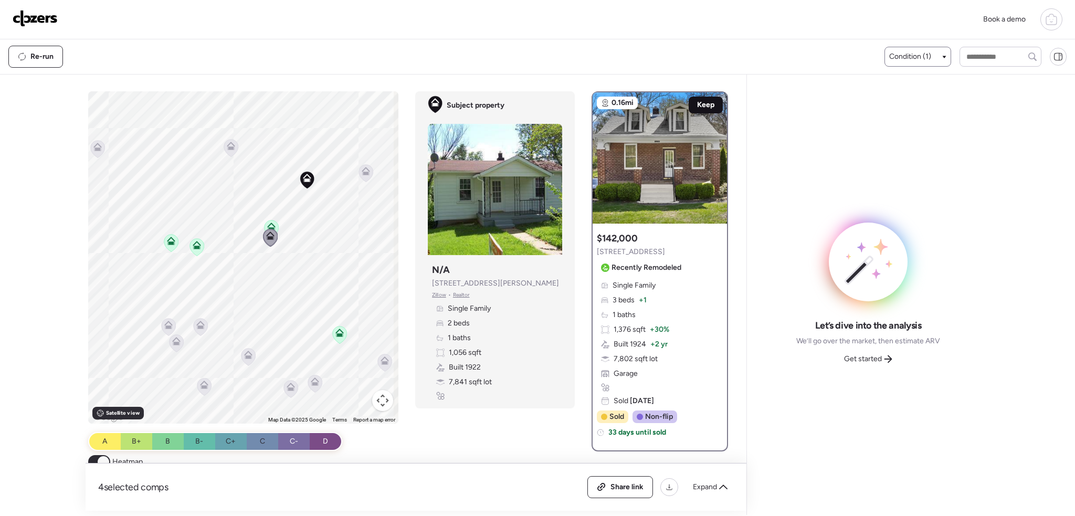
click at [702, 101] on span "Keep" at bounding box center [705, 105] width 17 height 10
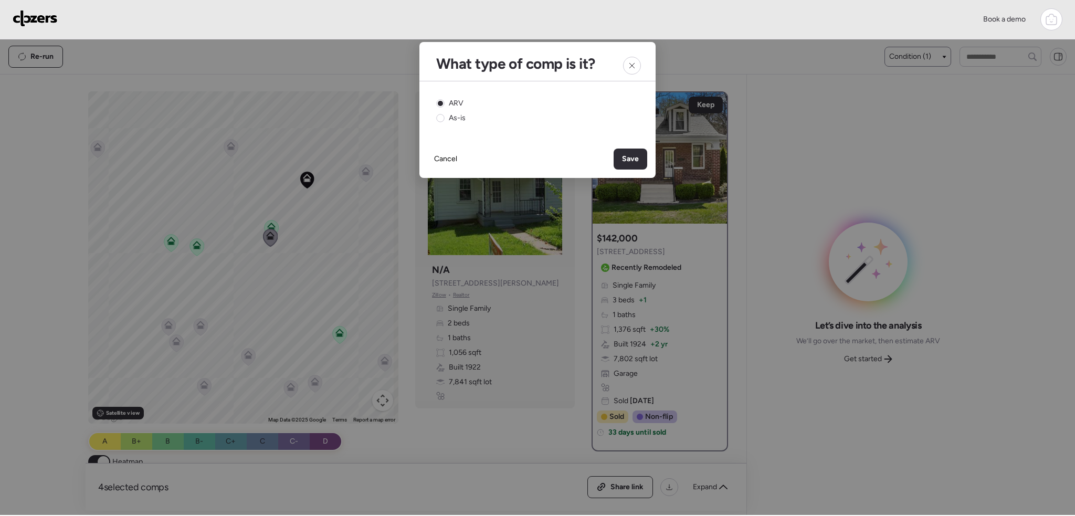
click at [627, 158] on span "Save" at bounding box center [630, 159] width 17 height 10
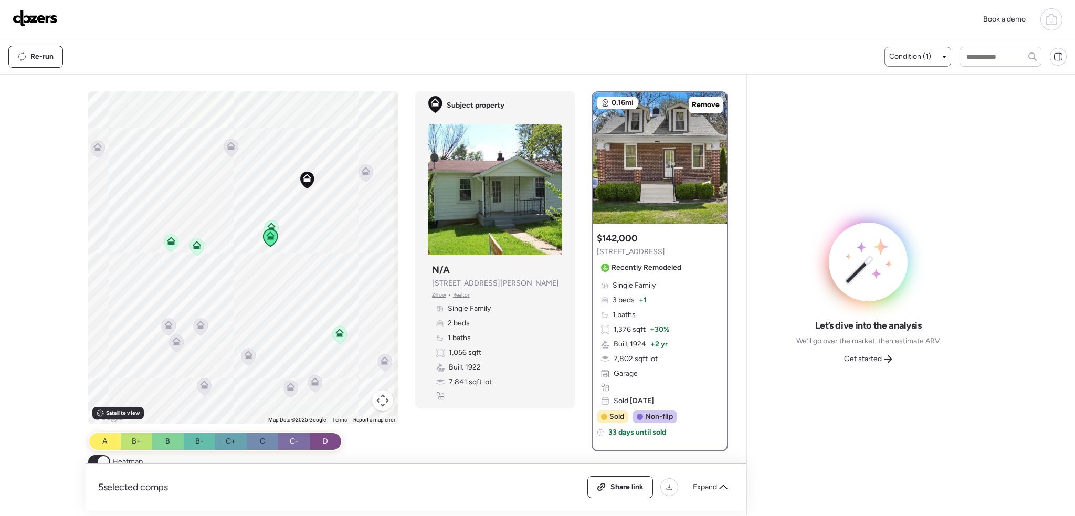
click at [270, 224] on icon at bounding box center [272, 224] width 8 height 5
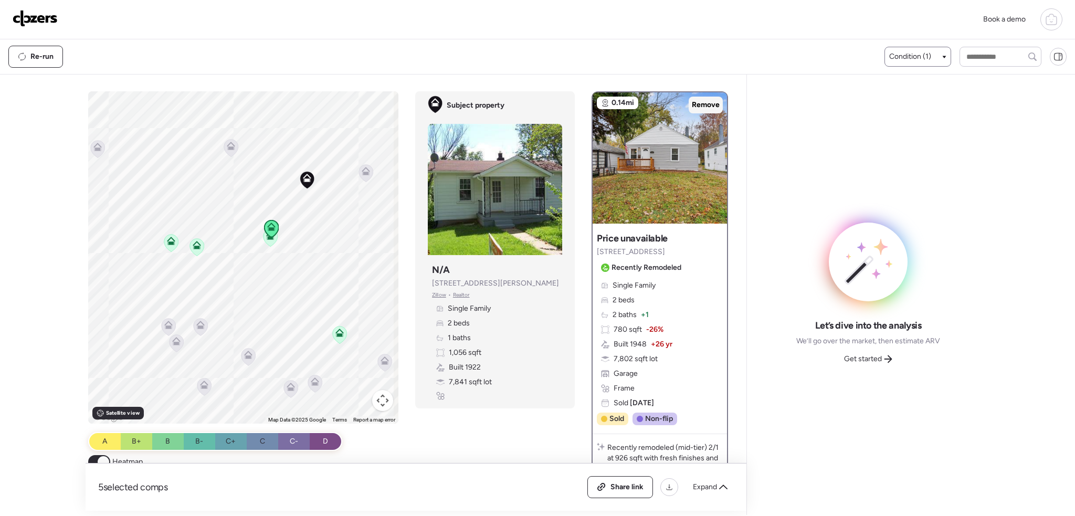
click at [695, 107] on span "Remove" at bounding box center [706, 105] width 28 height 10
click at [164, 247] on icon at bounding box center [171, 242] width 14 height 17
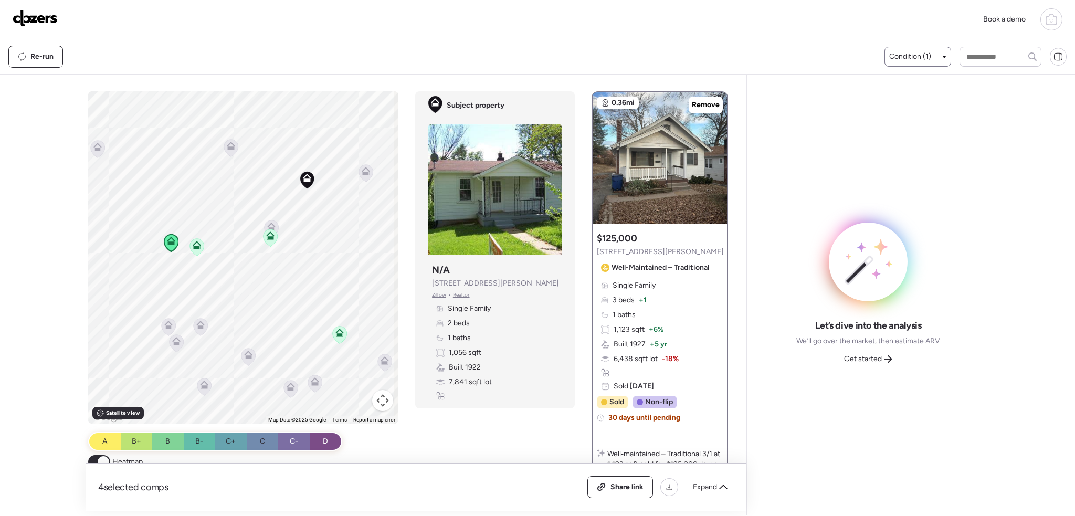
click at [228, 147] on icon at bounding box center [231, 147] width 7 height 3
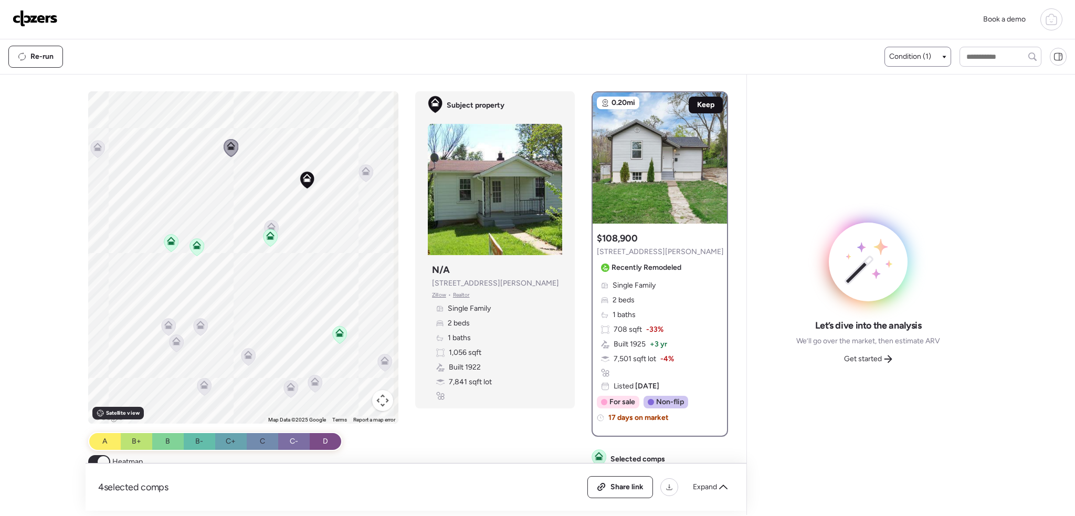
click at [698, 105] on span "Keep" at bounding box center [705, 105] width 17 height 10
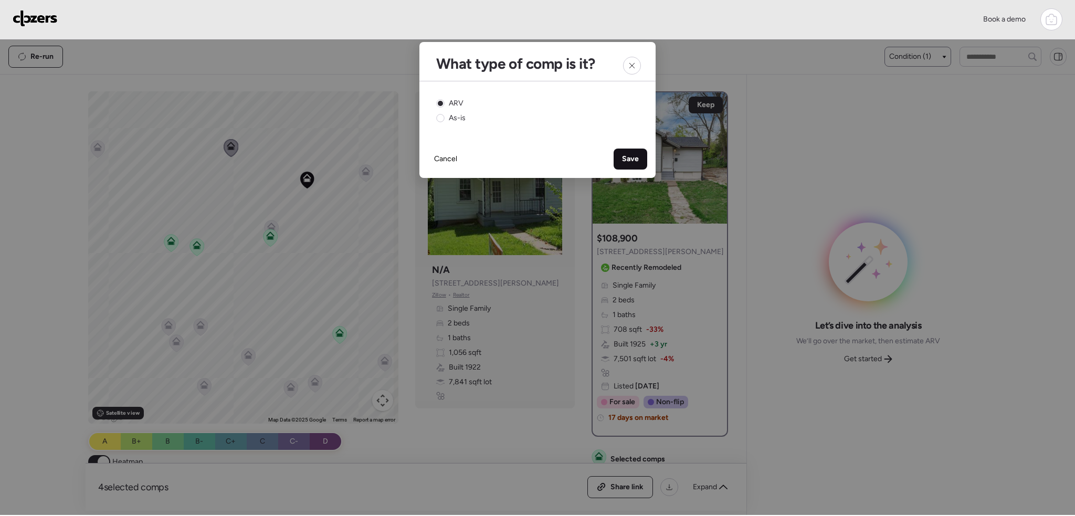
click at [622, 162] on span "Save" at bounding box center [630, 159] width 17 height 10
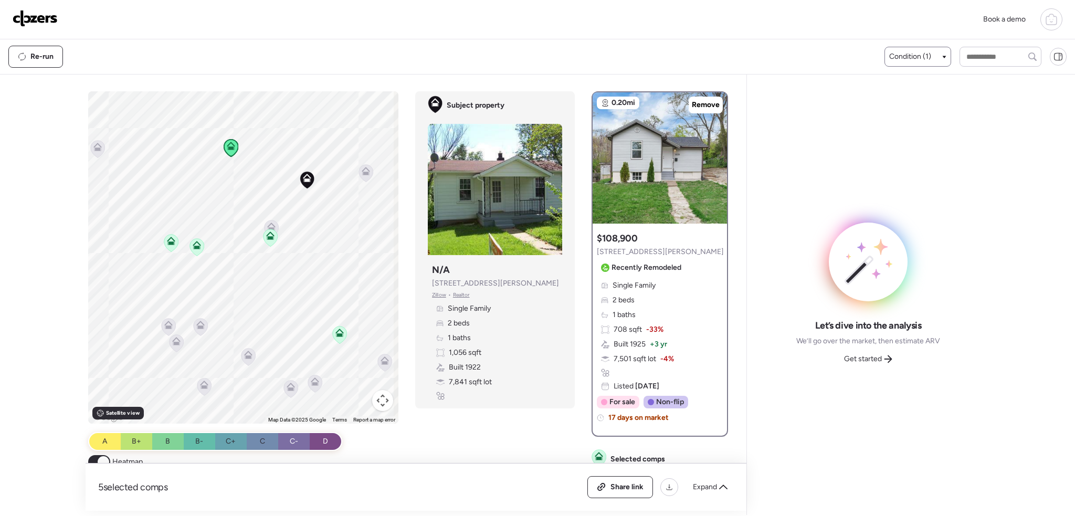
click at [365, 172] on icon at bounding box center [366, 173] width 7 height 3
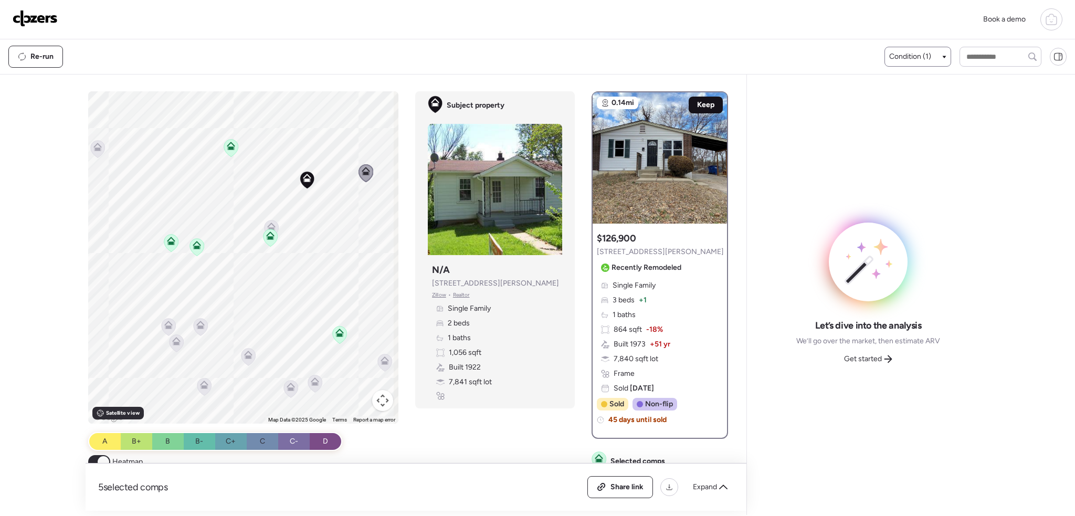
click at [697, 105] on span "Keep" at bounding box center [705, 105] width 17 height 10
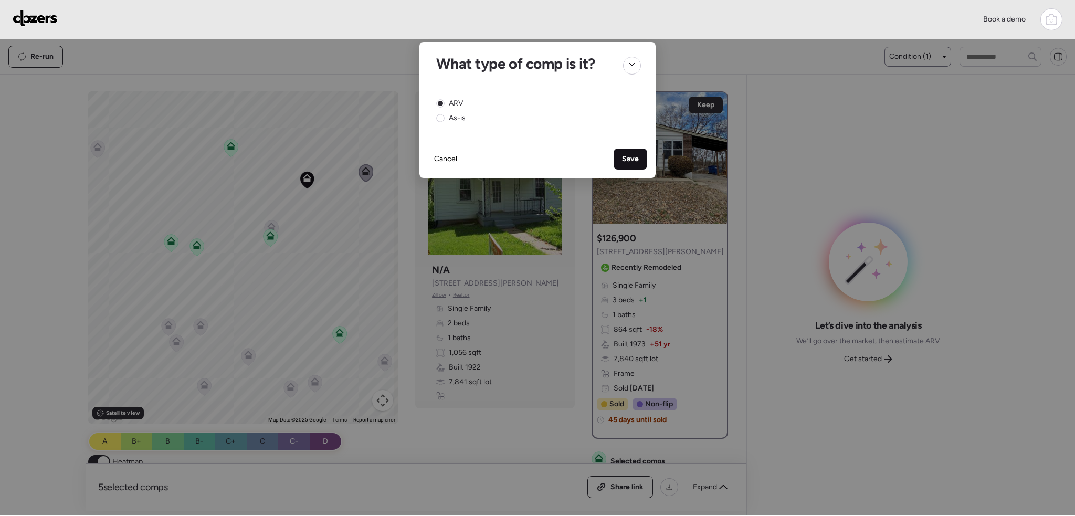
click at [628, 154] on span "Save" at bounding box center [630, 159] width 17 height 10
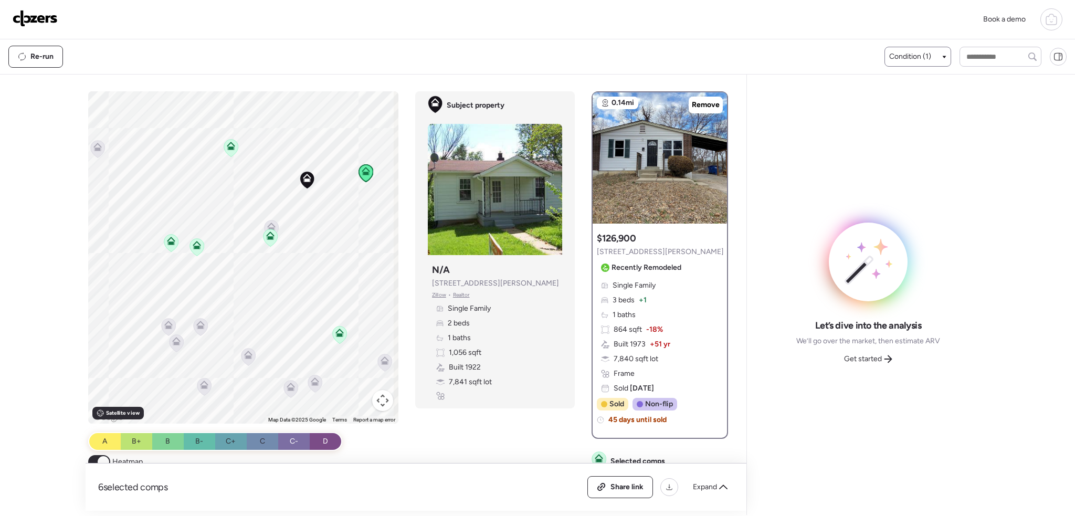
click at [198, 243] on icon at bounding box center [197, 245] width 8 height 8
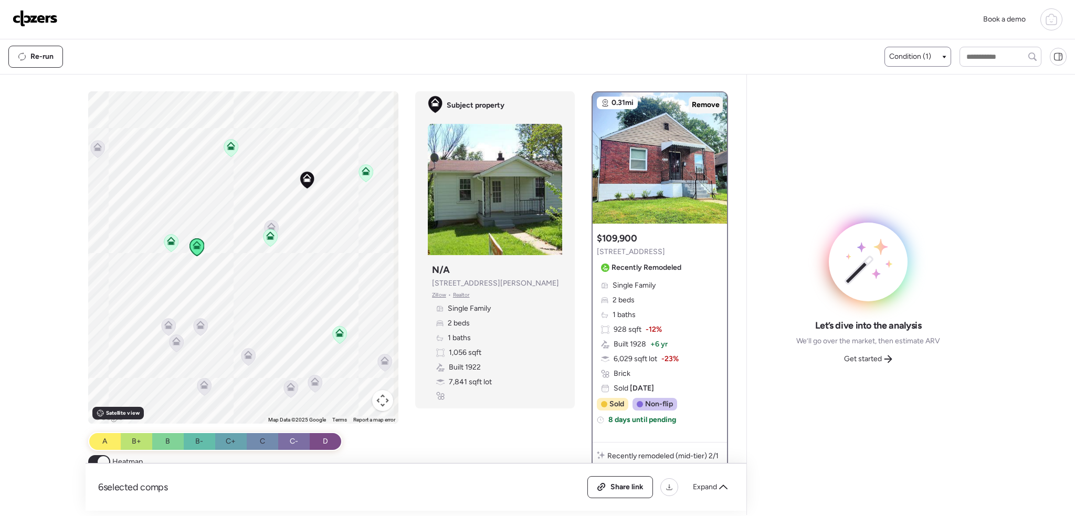
click at [705, 102] on span "Remove" at bounding box center [706, 105] width 28 height 10
click at [168, 243] on icon at bounding box center [171, 242] width 7 height 3
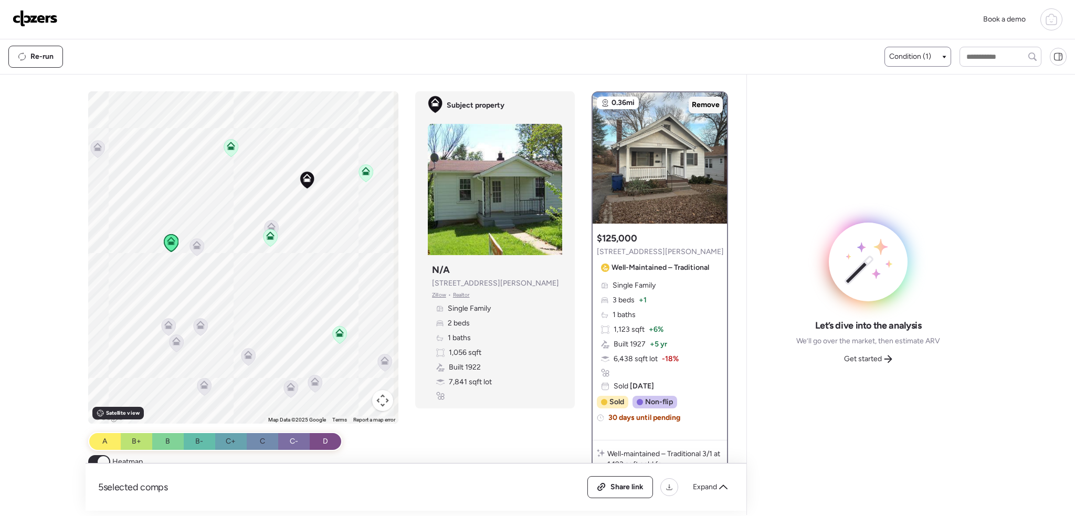
click at [705, 105] on span "Remove" at bounding box center [706, 105] width 28 height 10
click at [334, 337] on icon at bounding box center [340, 334] width 14 height 17
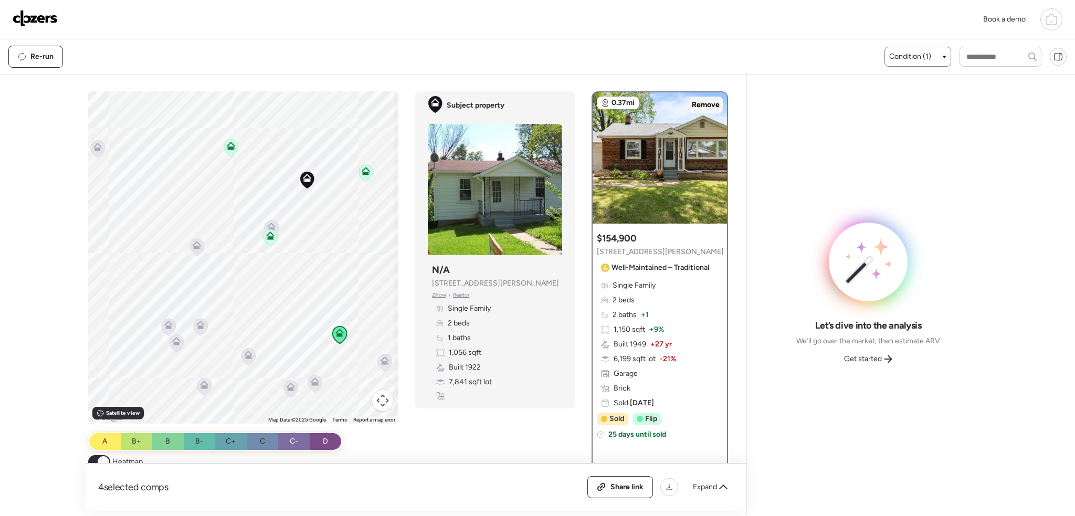
click at [692, 101] on span "Remove" at bounding box center [706, 105] width 28 height 10
click at [709, 485] on span "Expand" at bounding box center [705, 487] width 24 height 10
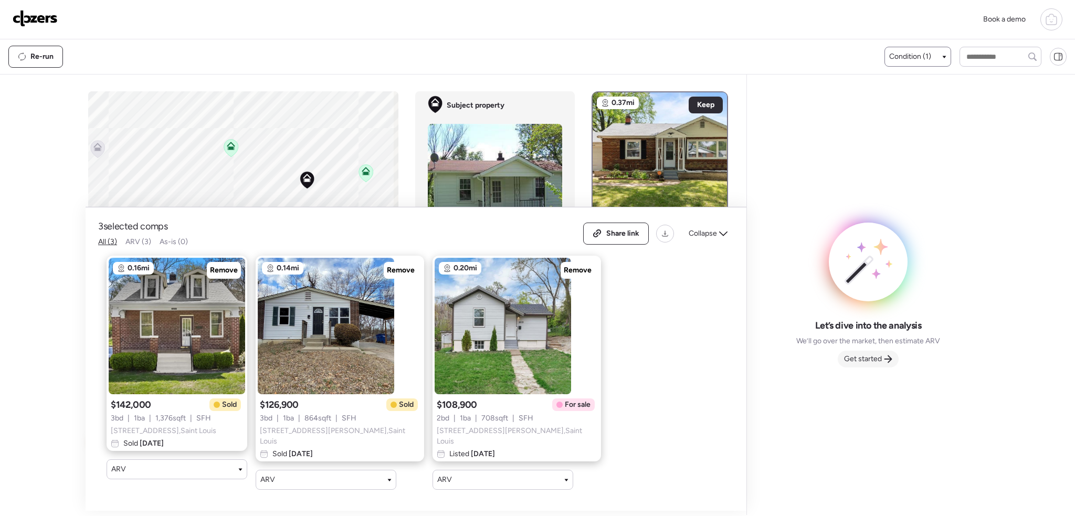
click at [856, 358] on span "Get started" at bounding box center [863, 359] width 38 height 10
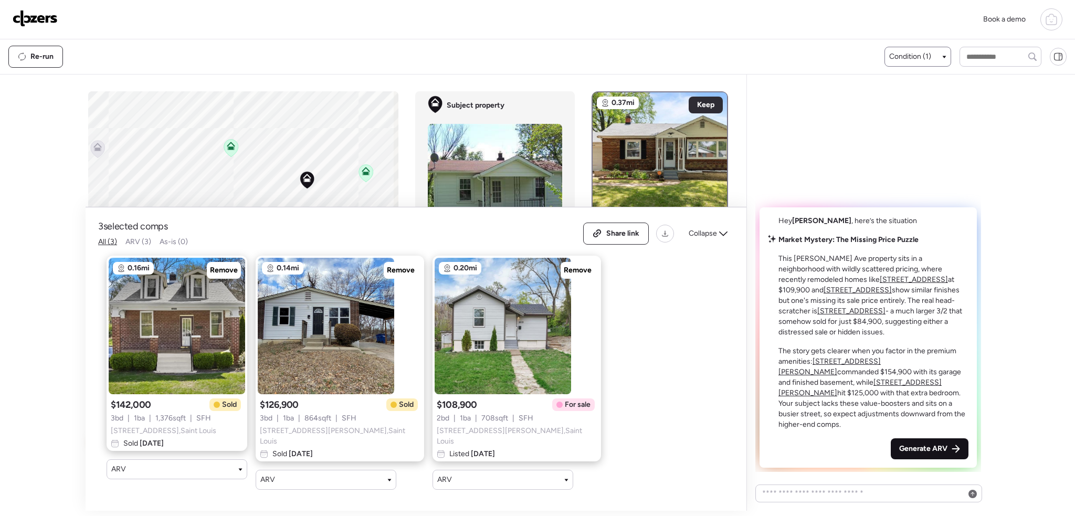
click at [924, 445] on span "Generate ARV" at bounding box center [923, 448] width 48 height 10
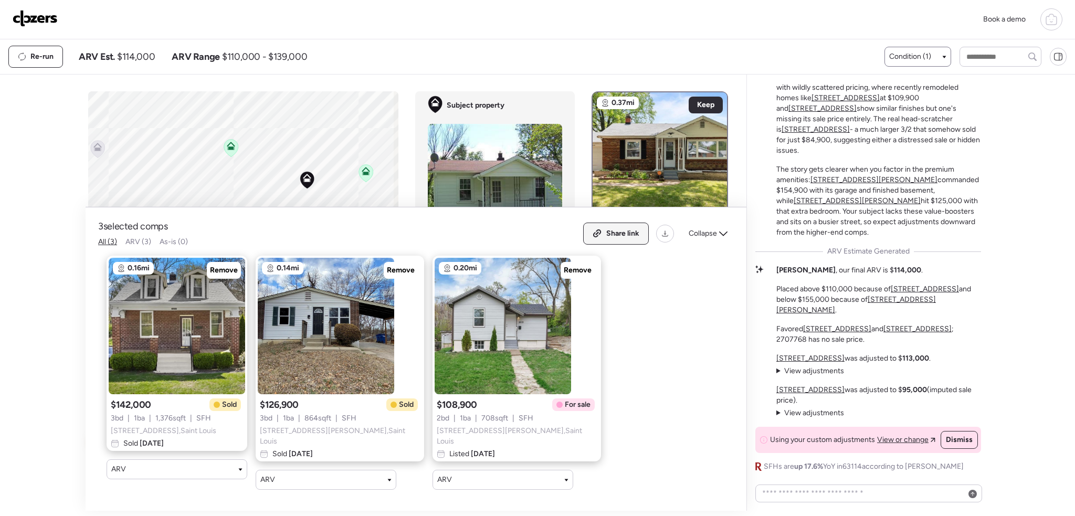
click at [623, 234] on span "Share link" at bounding box center [622, 233] width 33 height 10
